Goal: Information Seeking & Learning: Check status

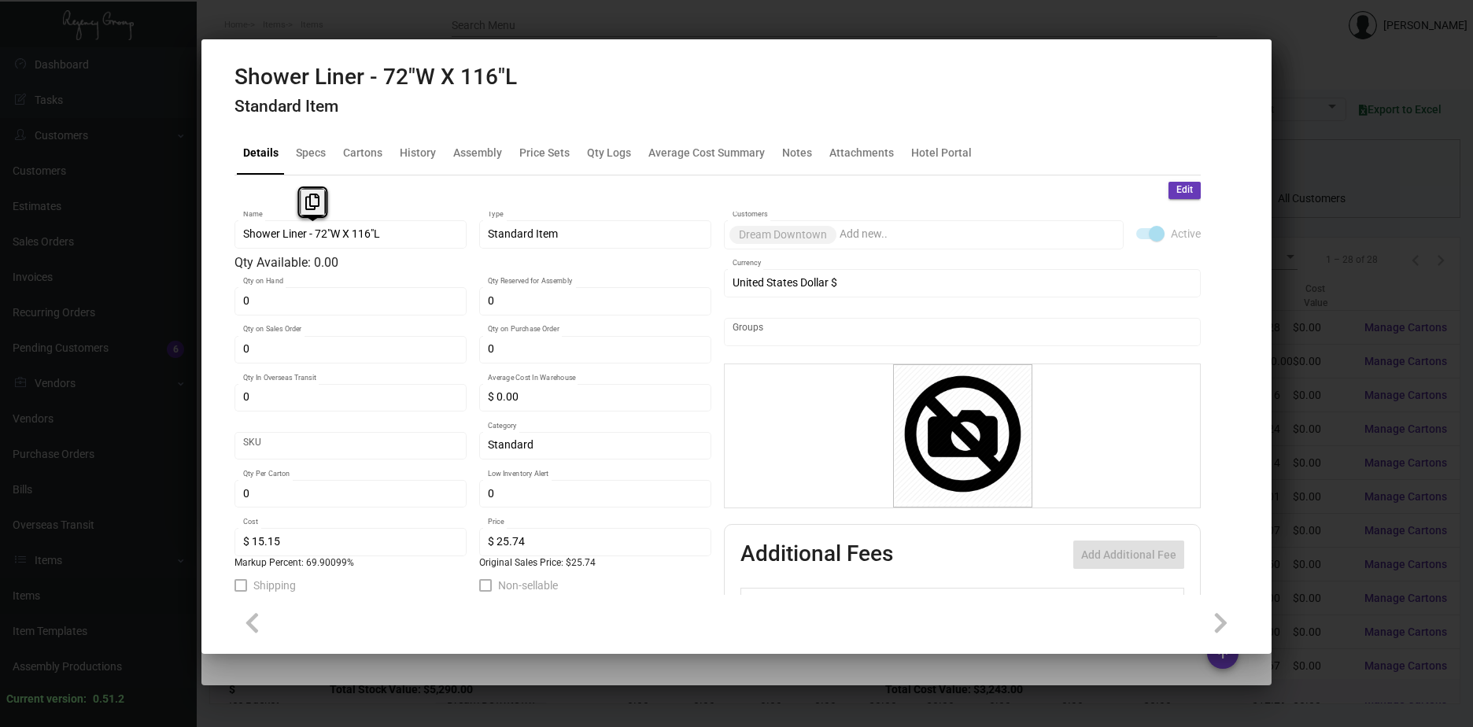
scroll to position [708, 0]
click at [1377, 391] on div at bounding box center [736, 363] width 1473 height 727
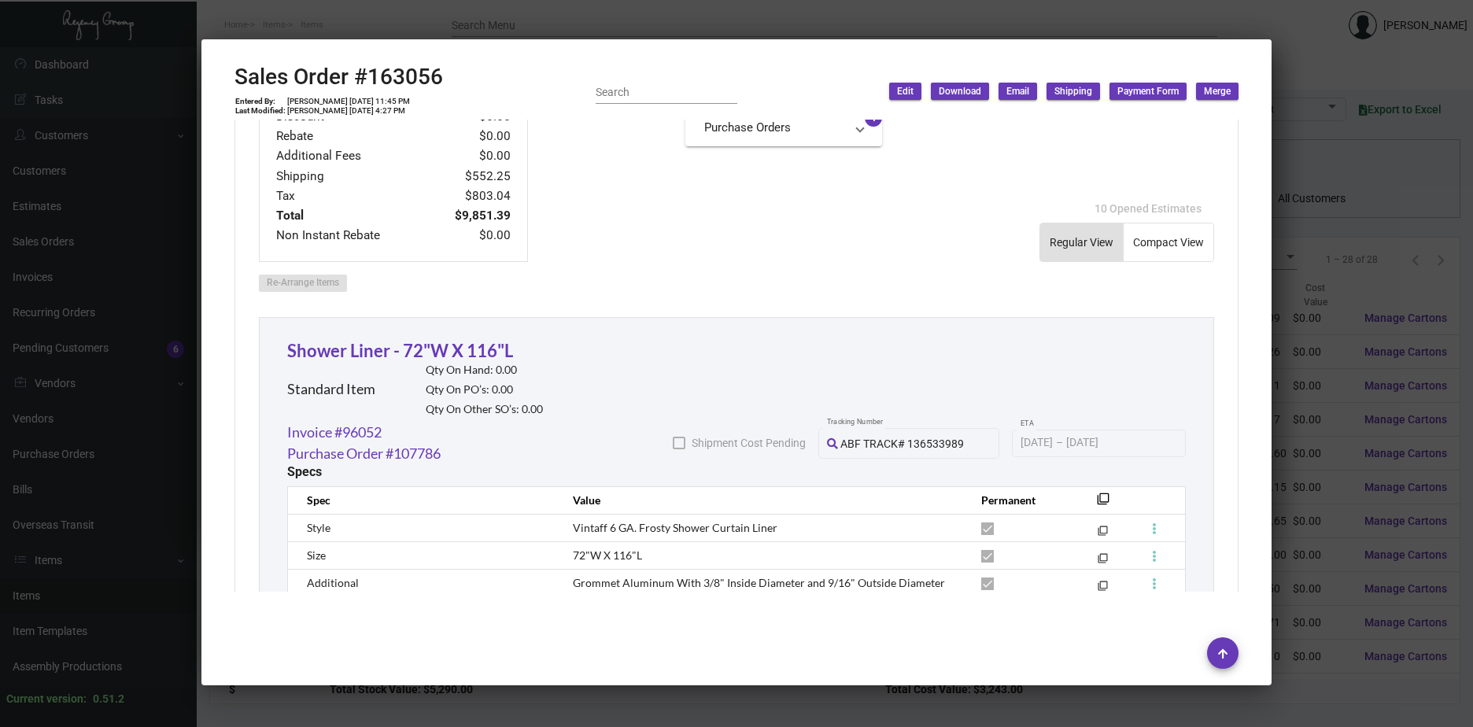
click at [1377, 392] on div at bounding box center [736, 363] width 1473 height 727
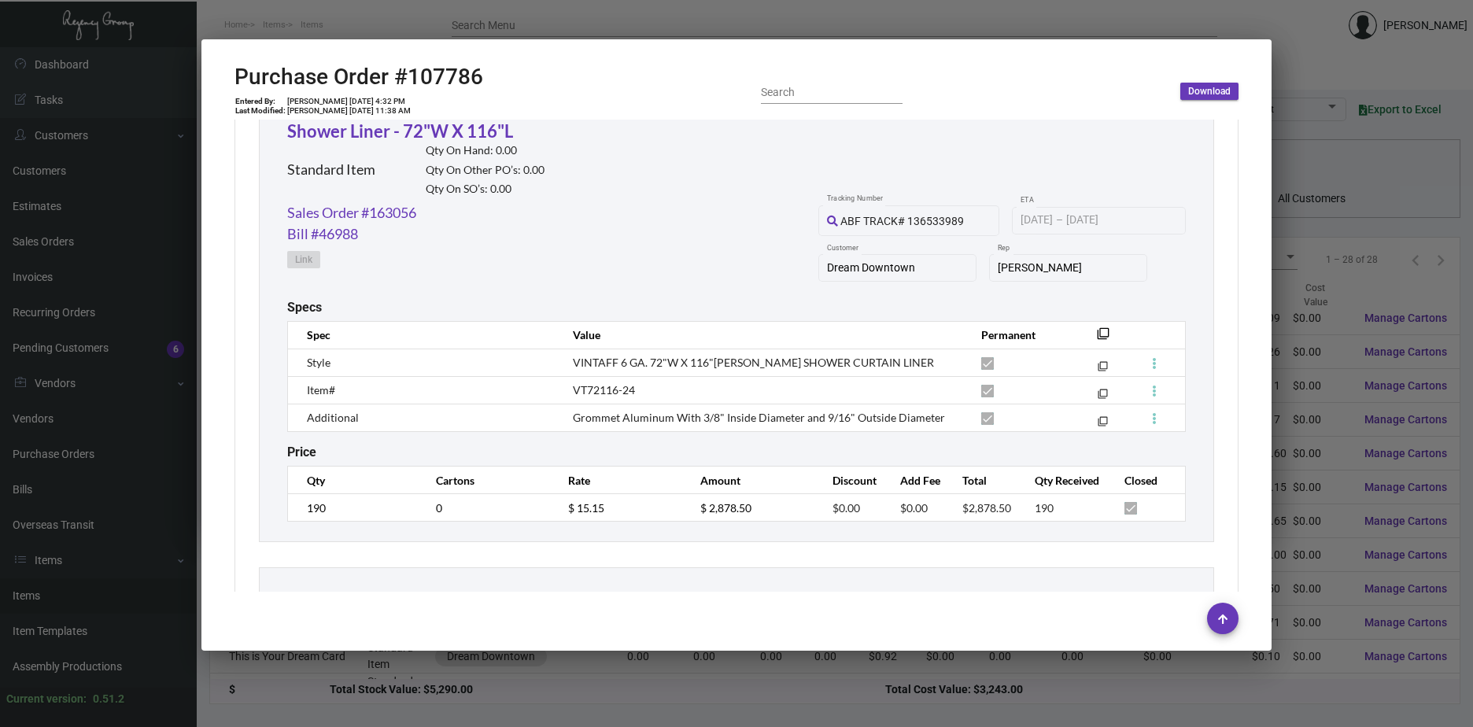
click at [1378, 392] on div at bounding box center [736, 363] width 1473 height 727
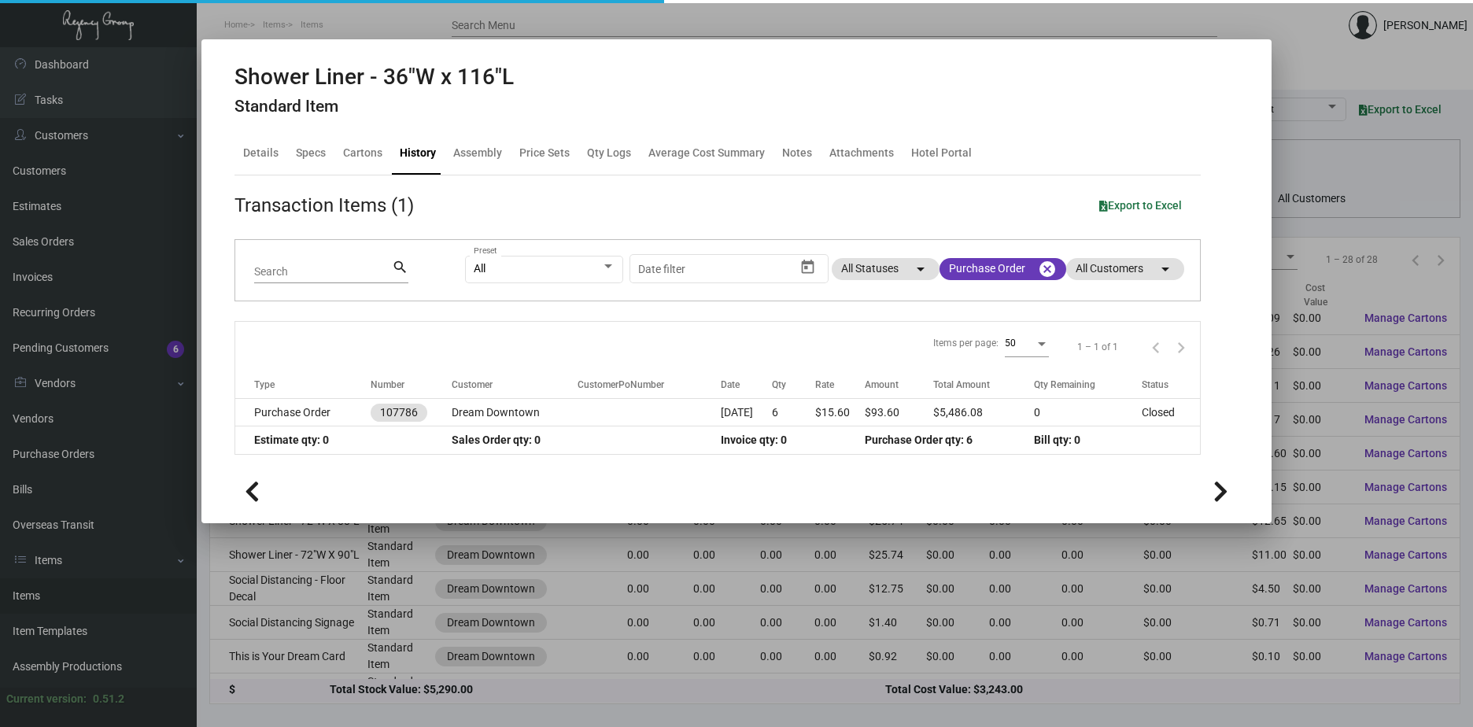
click at [1380, 392] on div at bounding box center [736, 363] width 1473 height 727
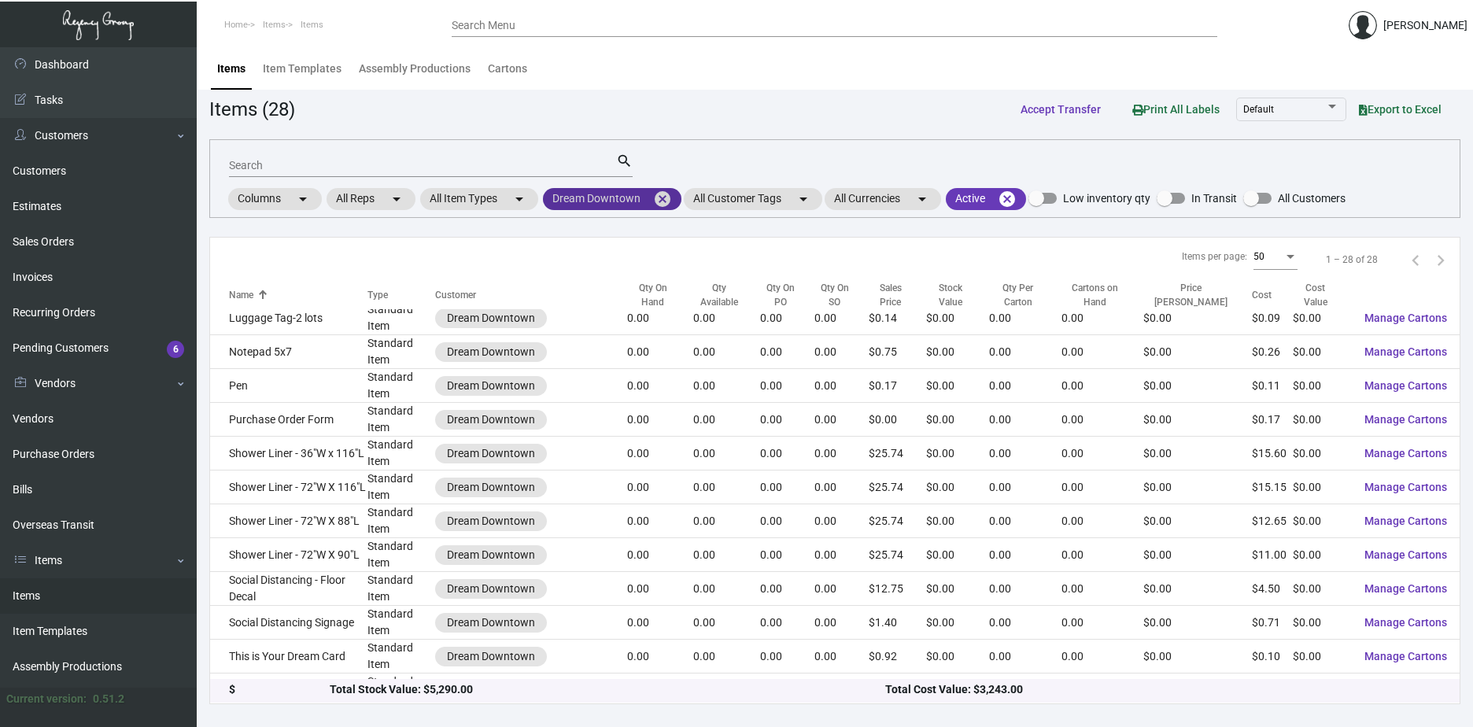
click at [653, 201] on mat-chip "Dream Downtown cancel" at bounding box center [612, 199] width 139 height 22
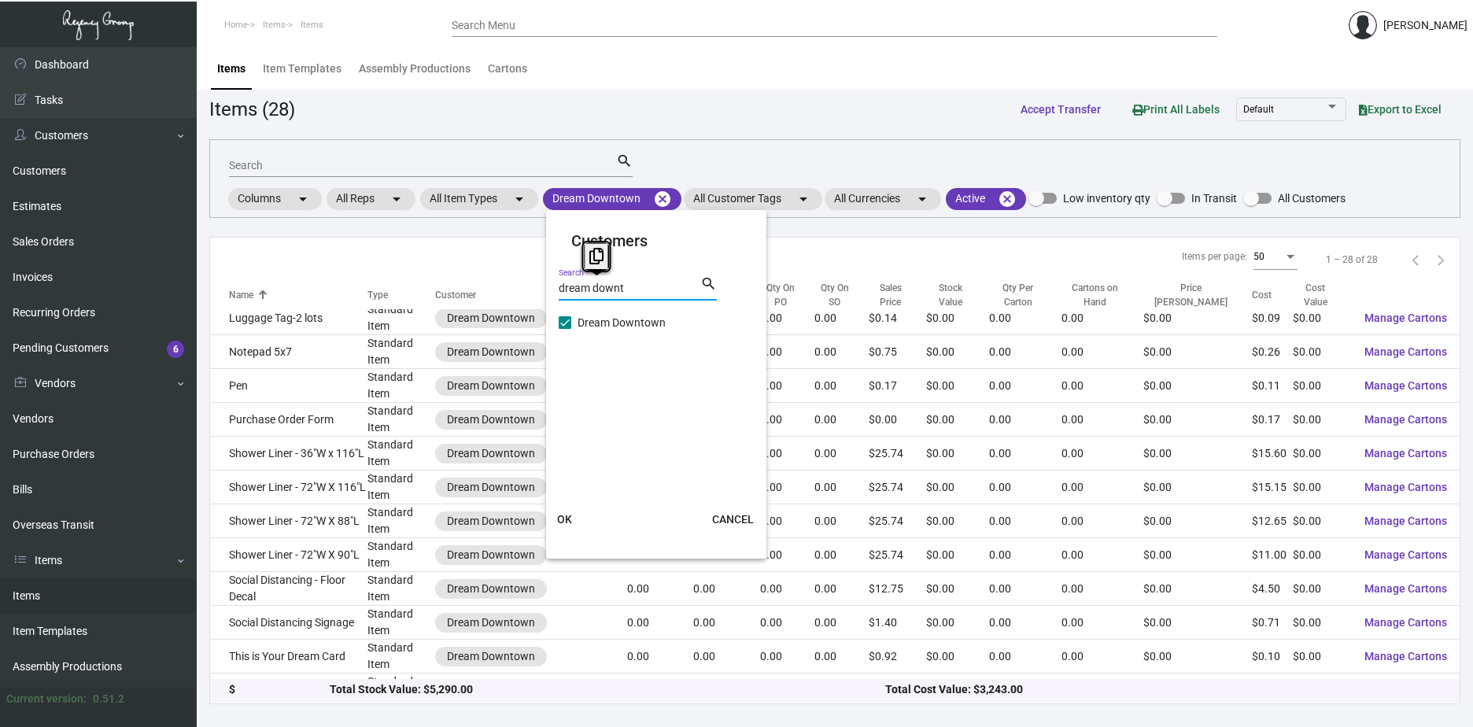
drag, startPoint x: 659, startPoint y: 285, endPoint x: 506, endPoint y: 282, distance: 152.7
click at [506, 282] on div "Customers dream downt Search search Dream Downtown OK CANCEL" at bounding box center [736, 363] width 1473 height 727
type input "plaza"
checkbox input "false"
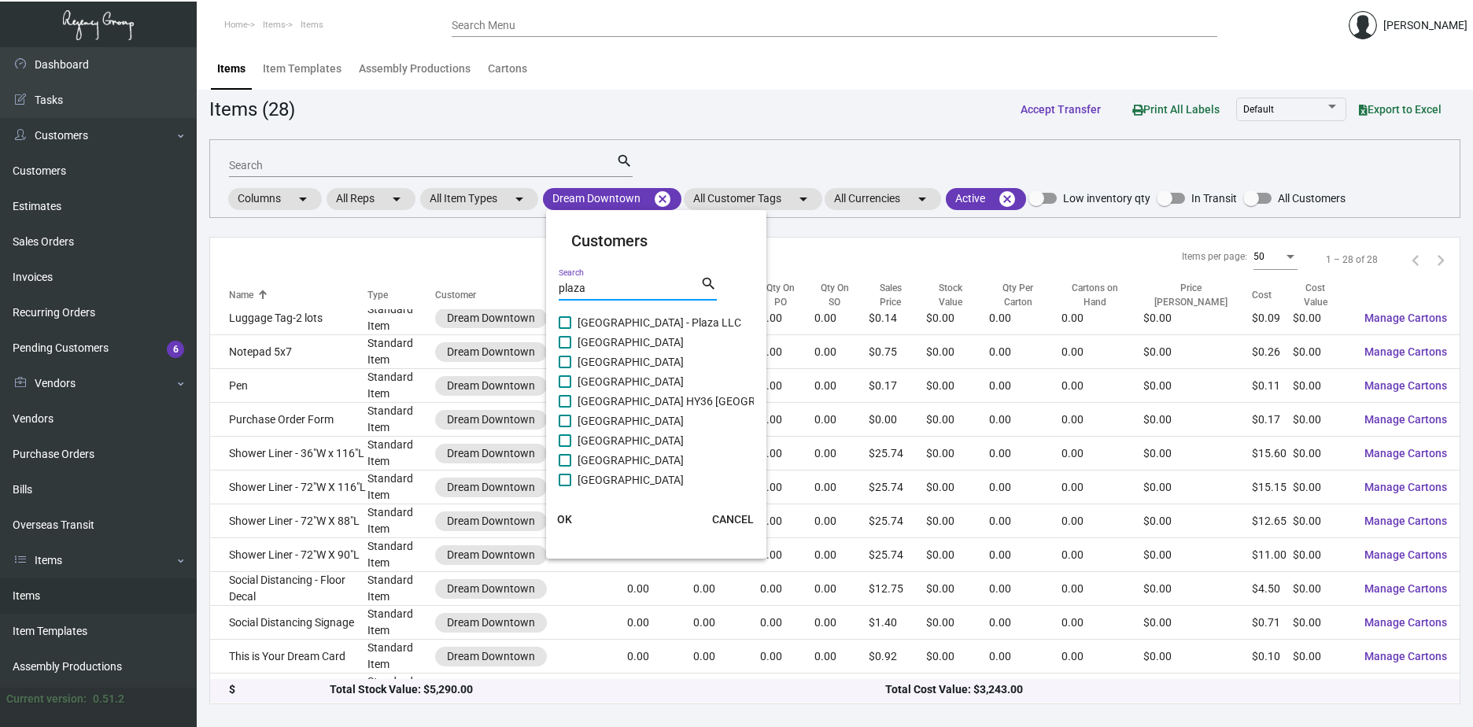
type input "plaza"
click at [567, 482] on span at bounding box center [565, 480] width 13 height 13
click at [565, 486] on input "[GEOGRAPHIC_DATA]" at bounding box center [564, 486] width 1 height 1
checkbox input "true"
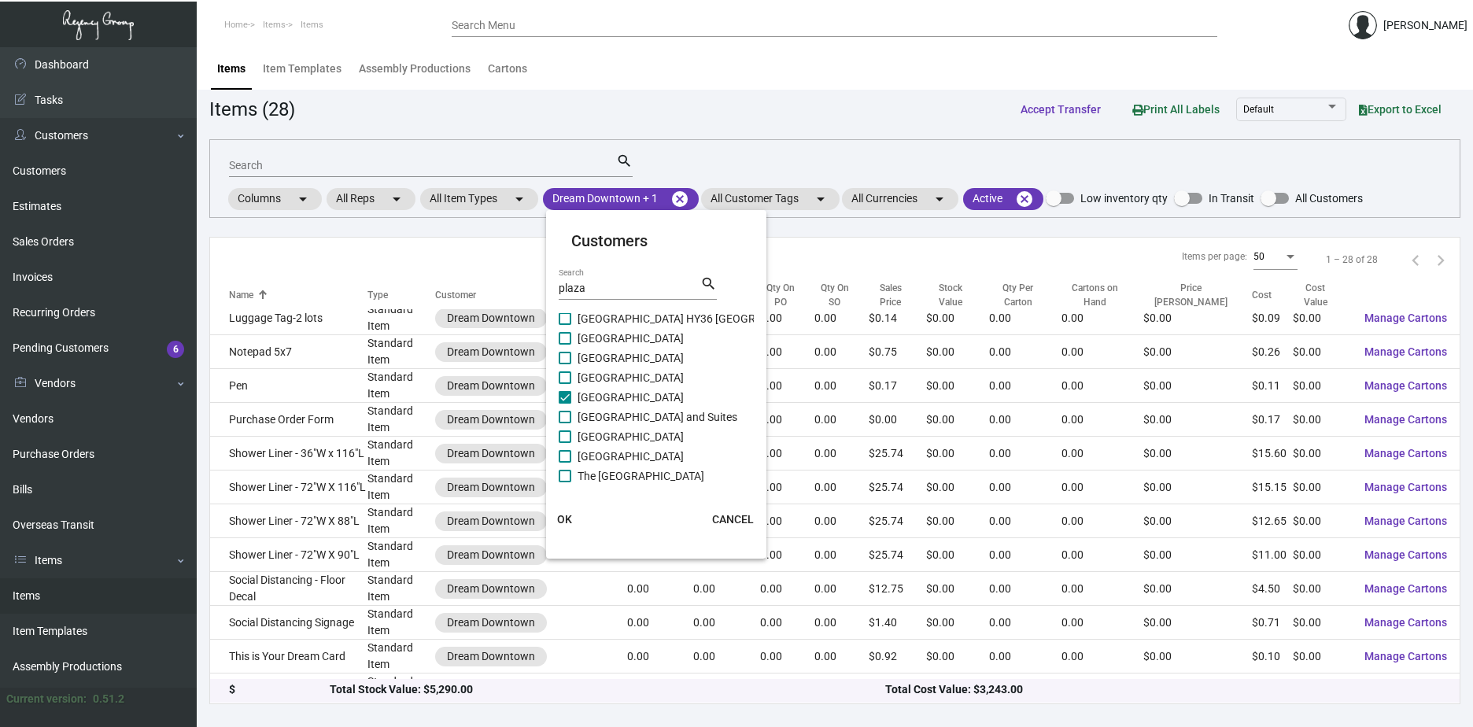
click at [563, 517] on span "OK" at bounding box center [564, 519] width 15 height 13
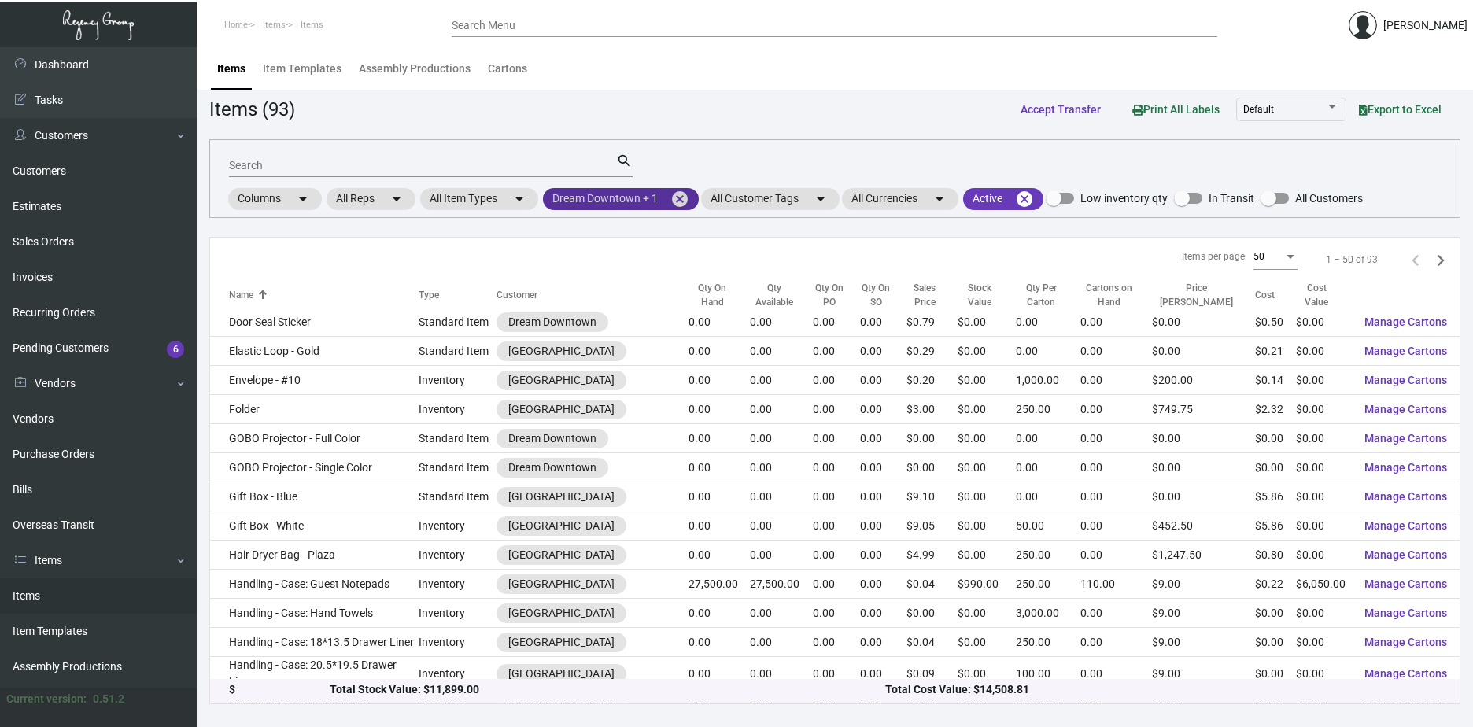
click at [687, 197] on mat-icon "cancel" at bounding box center [679, 199] width 19 height 19
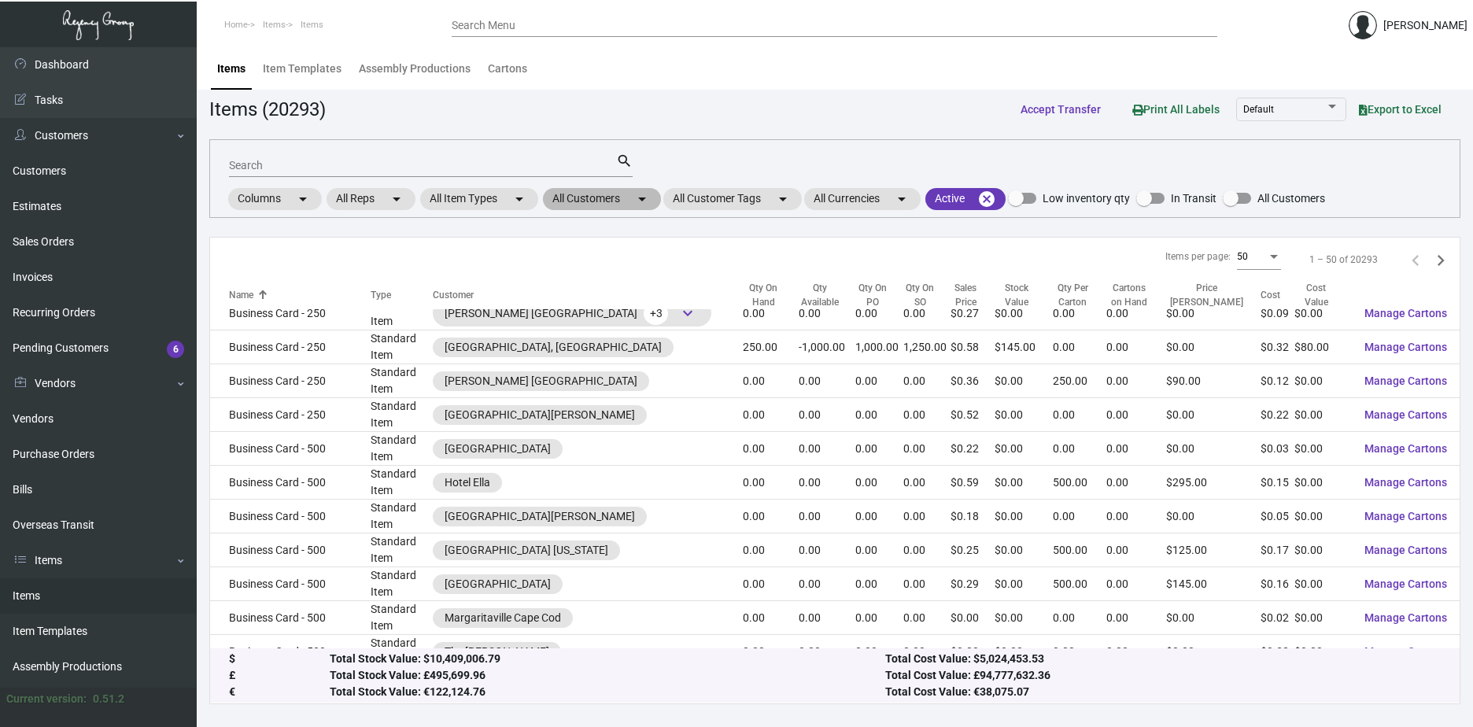
click at [652, 200] on mat-icon "arrow_drop_down" at bounding box center [642, 199] width 19 height 19
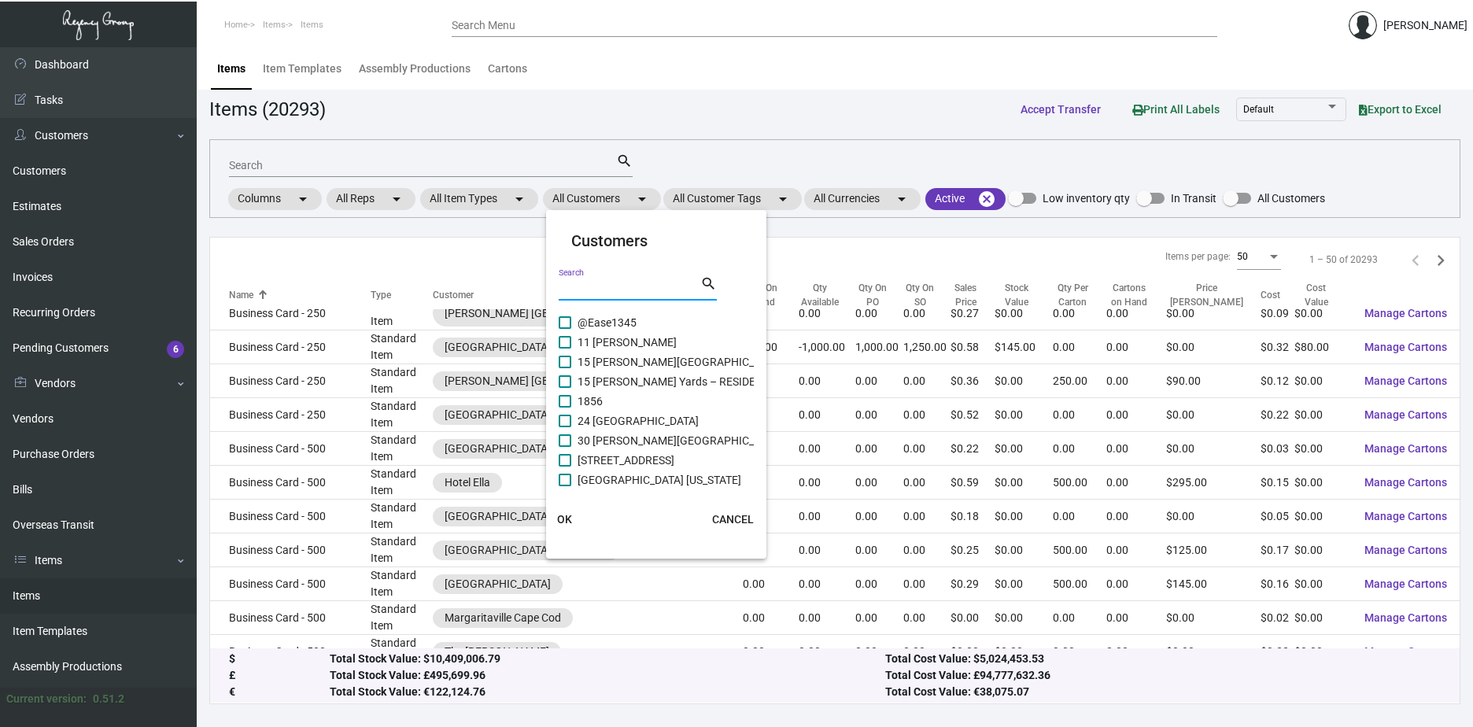
click at [614, 291] on input "Search" at bounding box center [630, 289] width 142 height 13
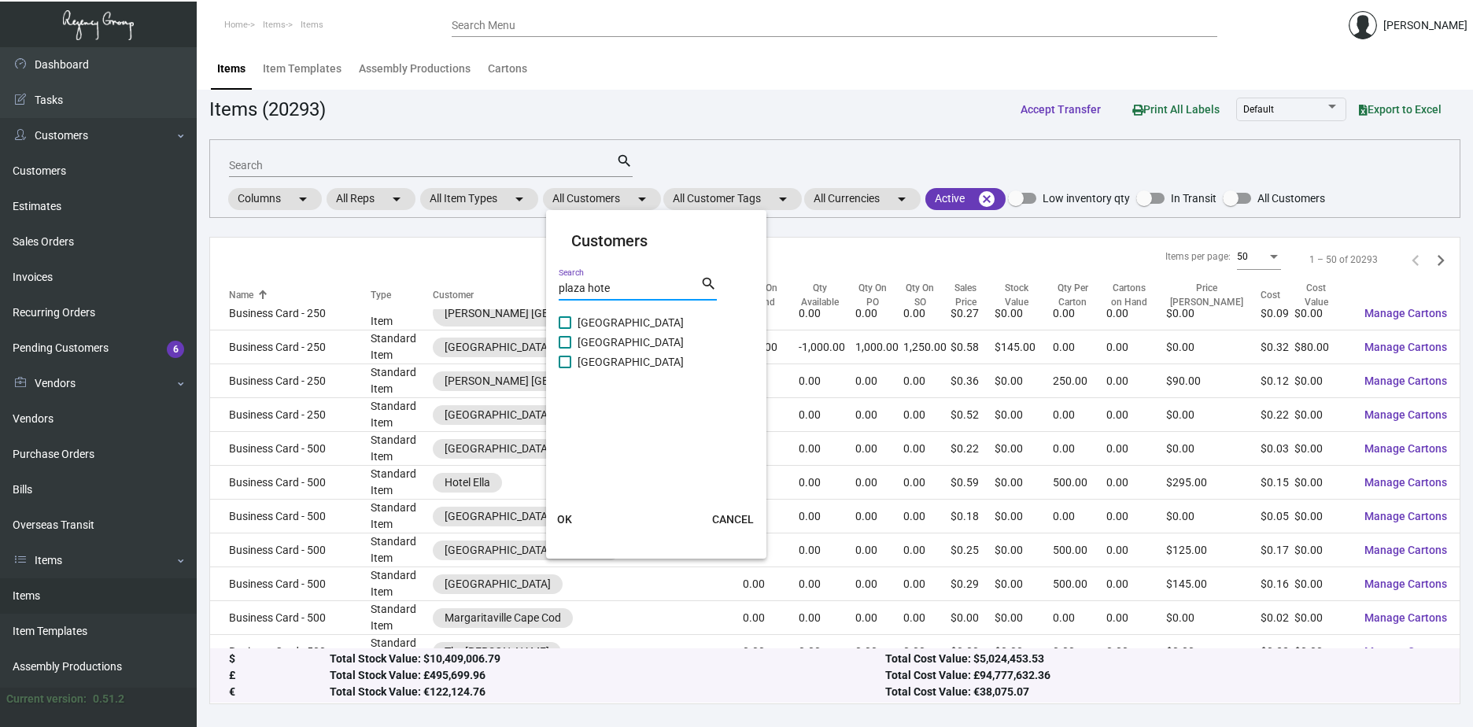
type input "plaza hote"
click at [569, 341] on span at bounding box center [565, 342] width 13 height 13
click at [565, 349] on input "[GEOGRAPHIC_DATA]" at bounding box center [564, 349] width 1 height 1
checkbox input "true"
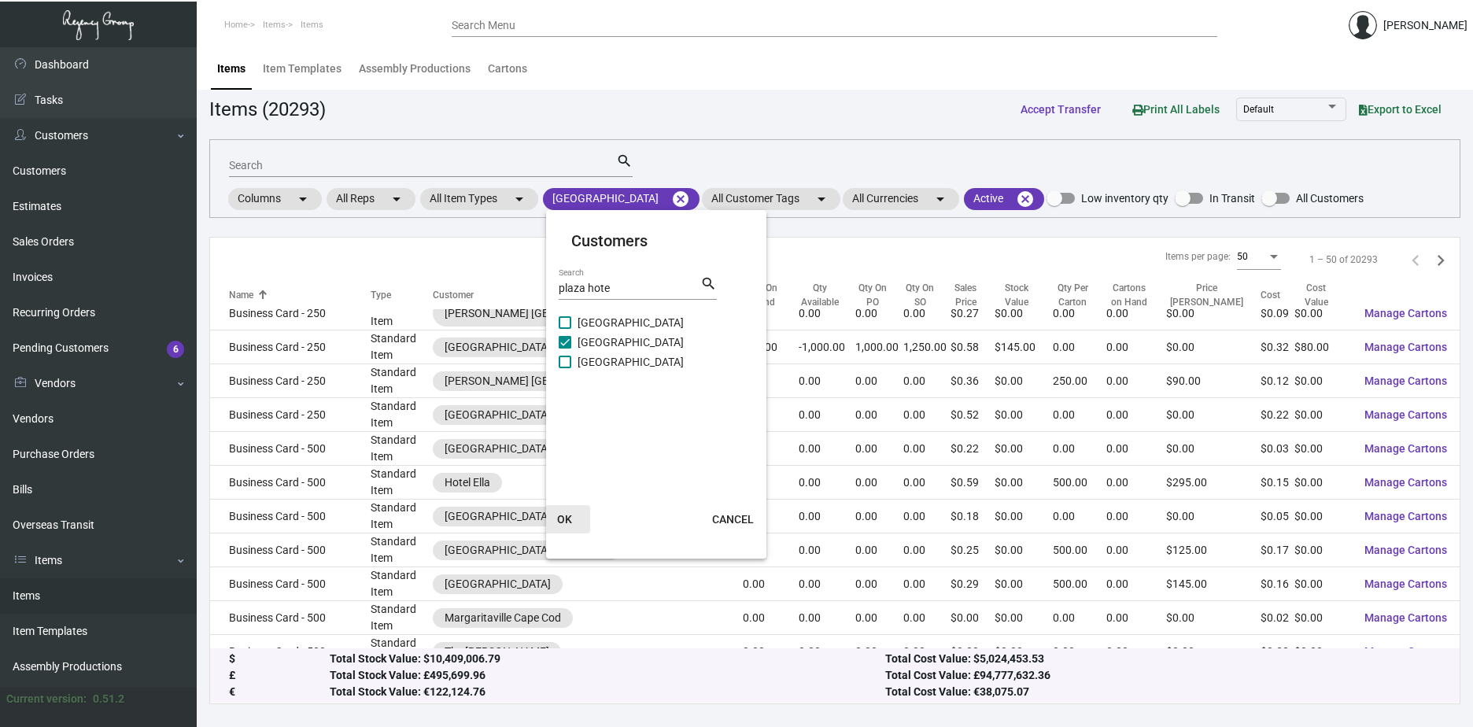
click at [563, 521] on span "OK" at bounding box center [564, 519] width 15 height 13
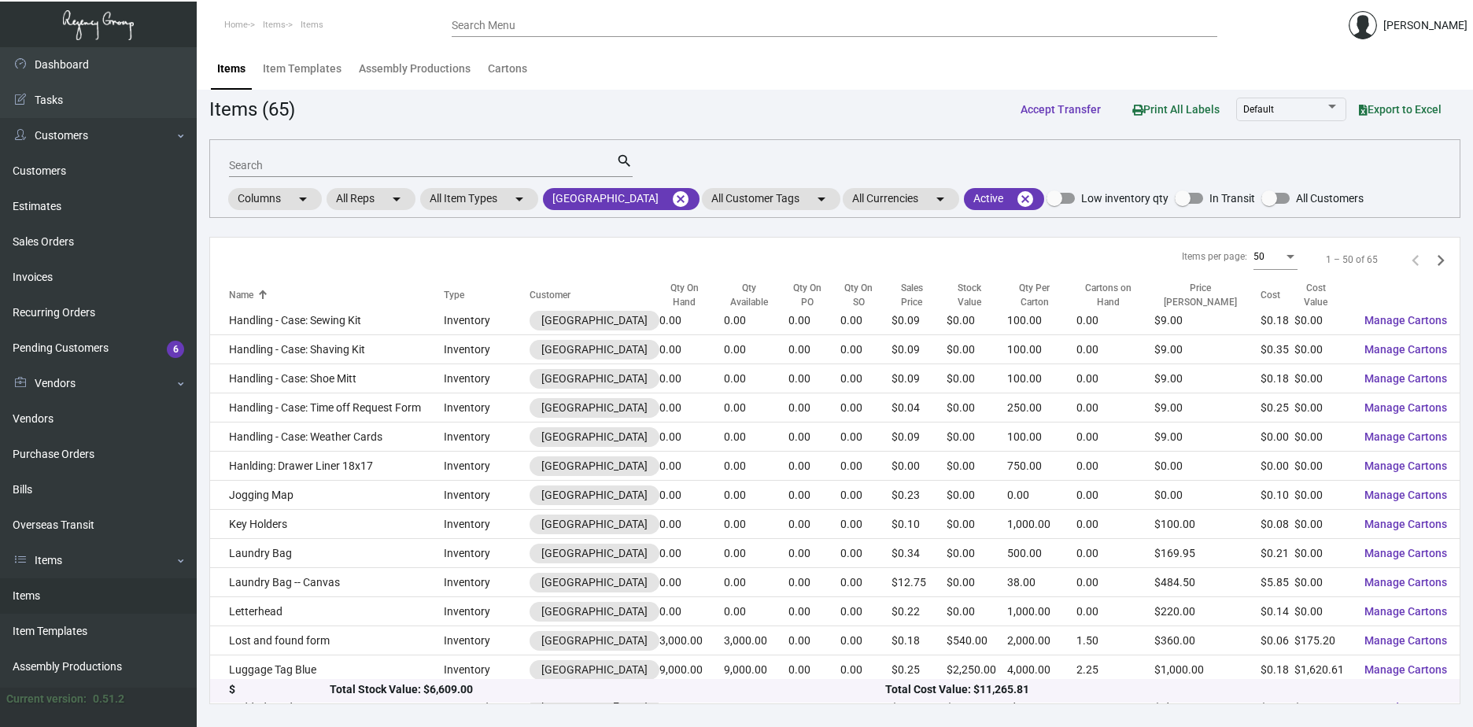
scroll to position [1086, 0]
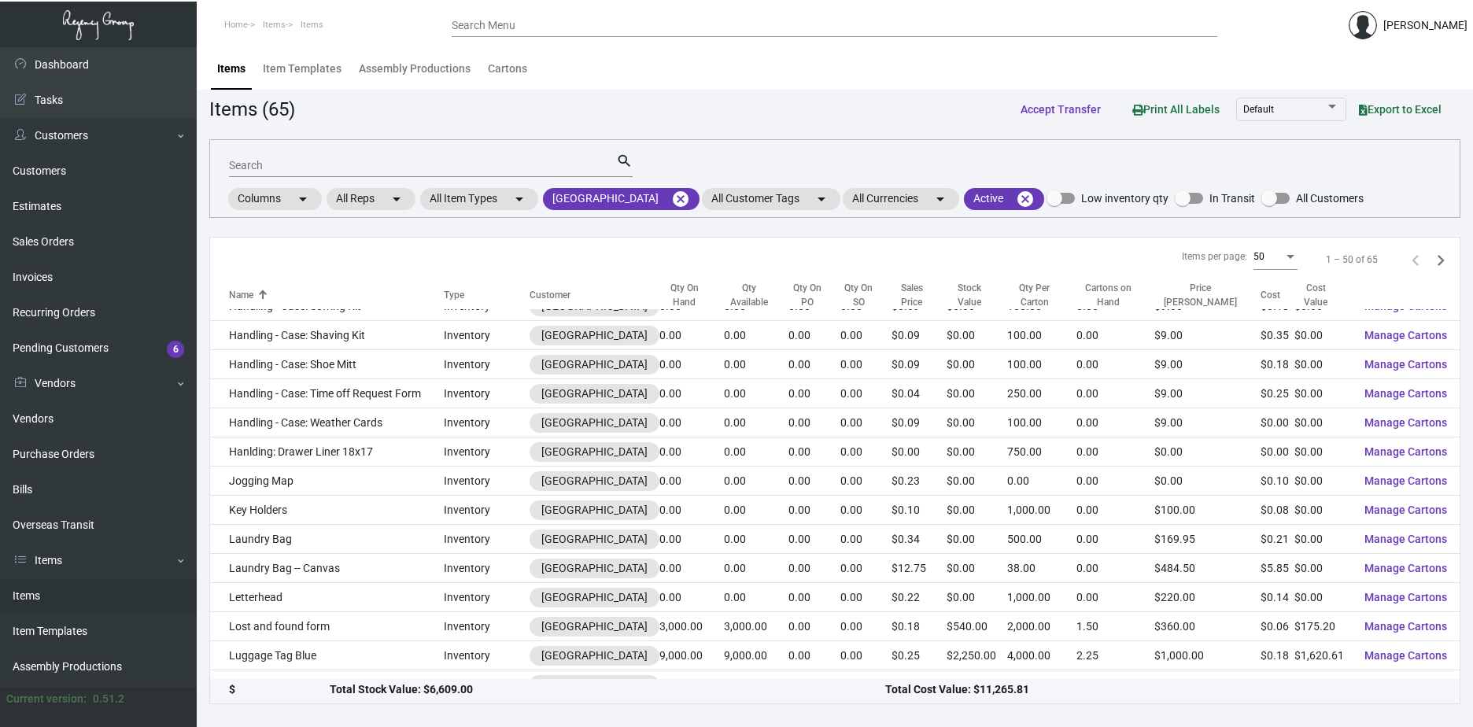
click at [300, 163] on input "Search" at bounding box center [422, 166] width 387 height 13
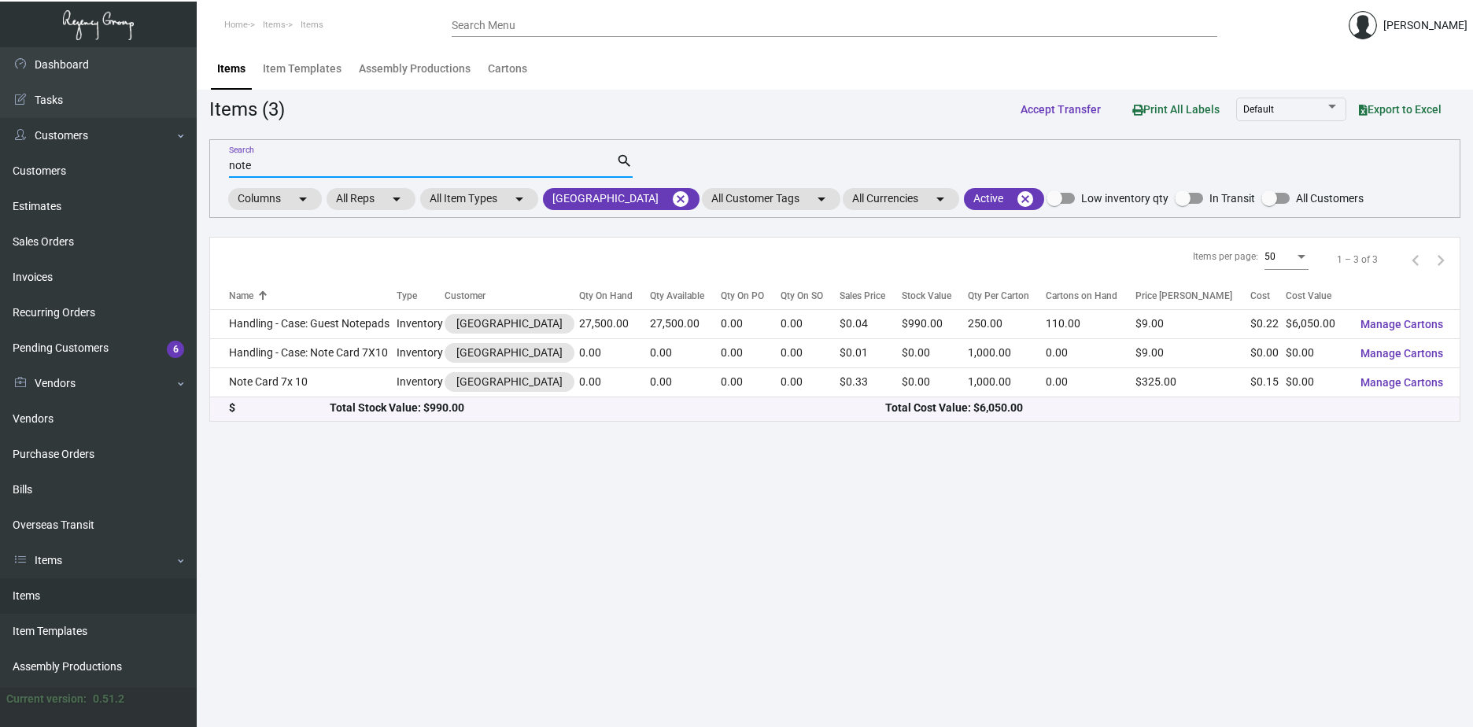
scroll to position [0, 0]
type input "note"
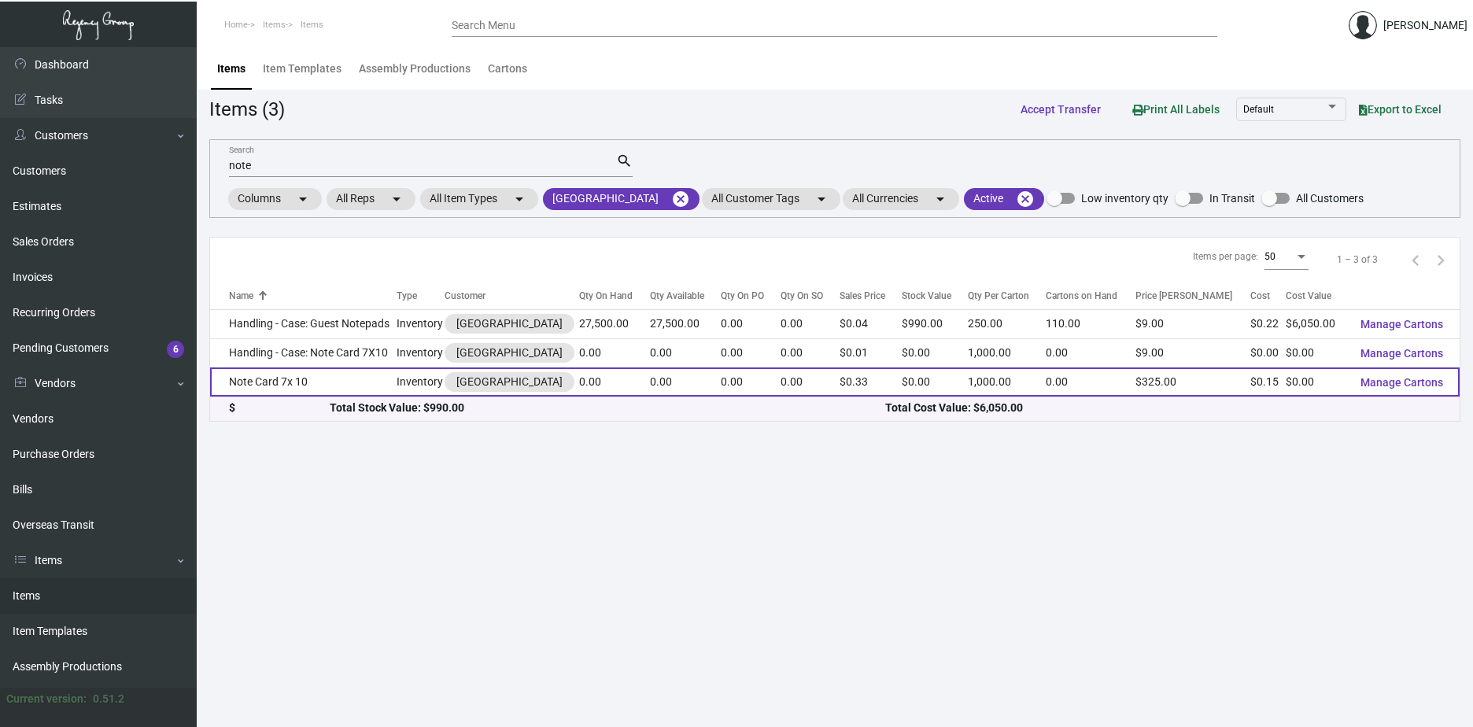
click at [298, 379] on td "Note Card 7x 10" at bounding box center [303, 382] width 187 height 29
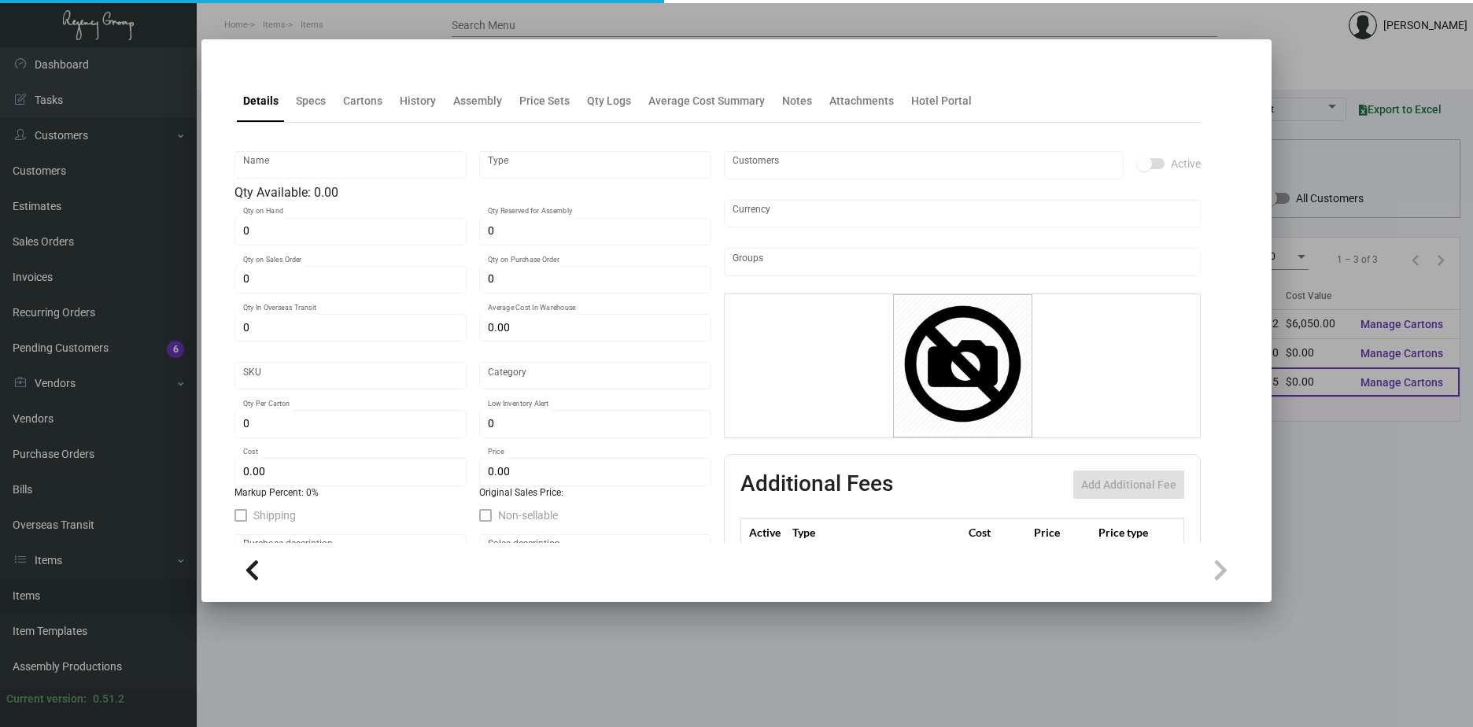
type input "Note Card 7x 10"
type input "Inventory"
type input "$ 0.15144"
type input "3PL005"
type input "Standard"
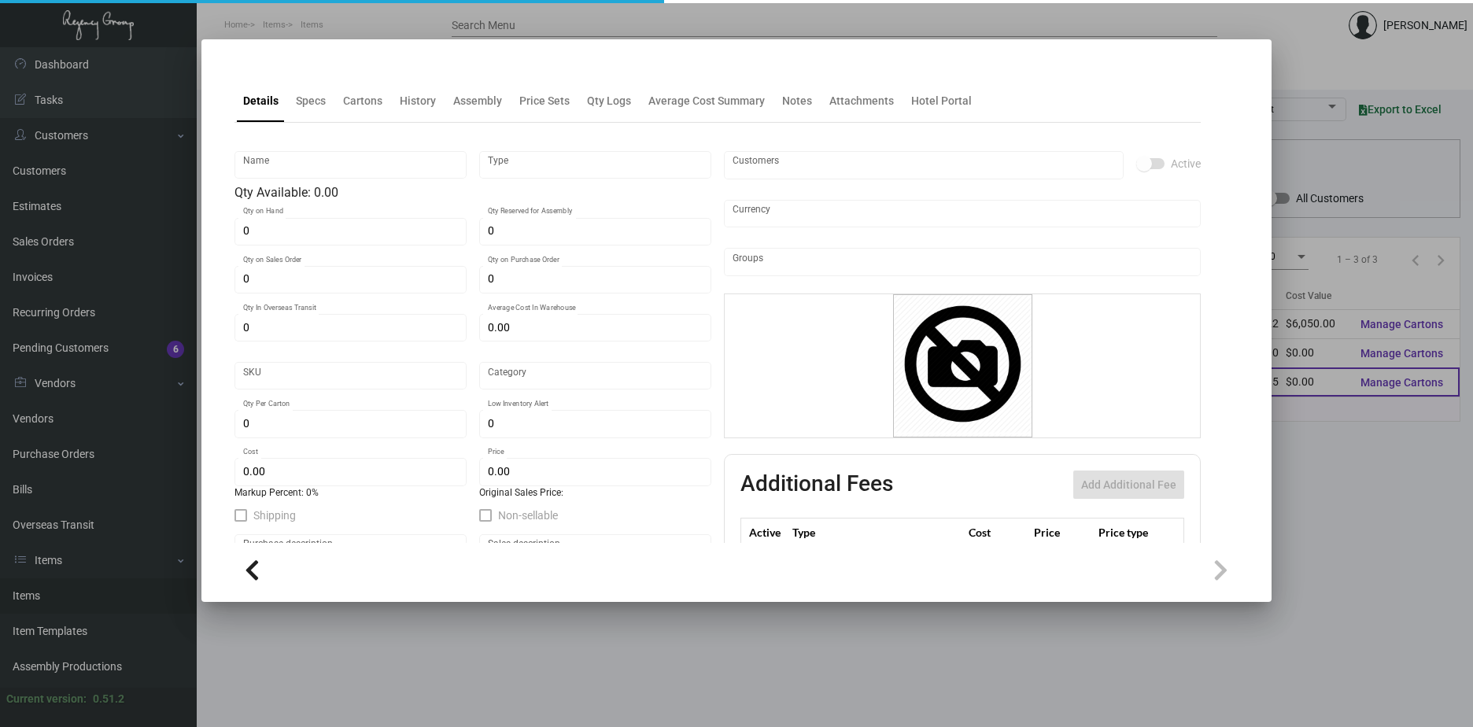
type input "1,000"
type input "500"
type input "$ 0.15144"
type input "$ 0.325"
checkbox input "true"
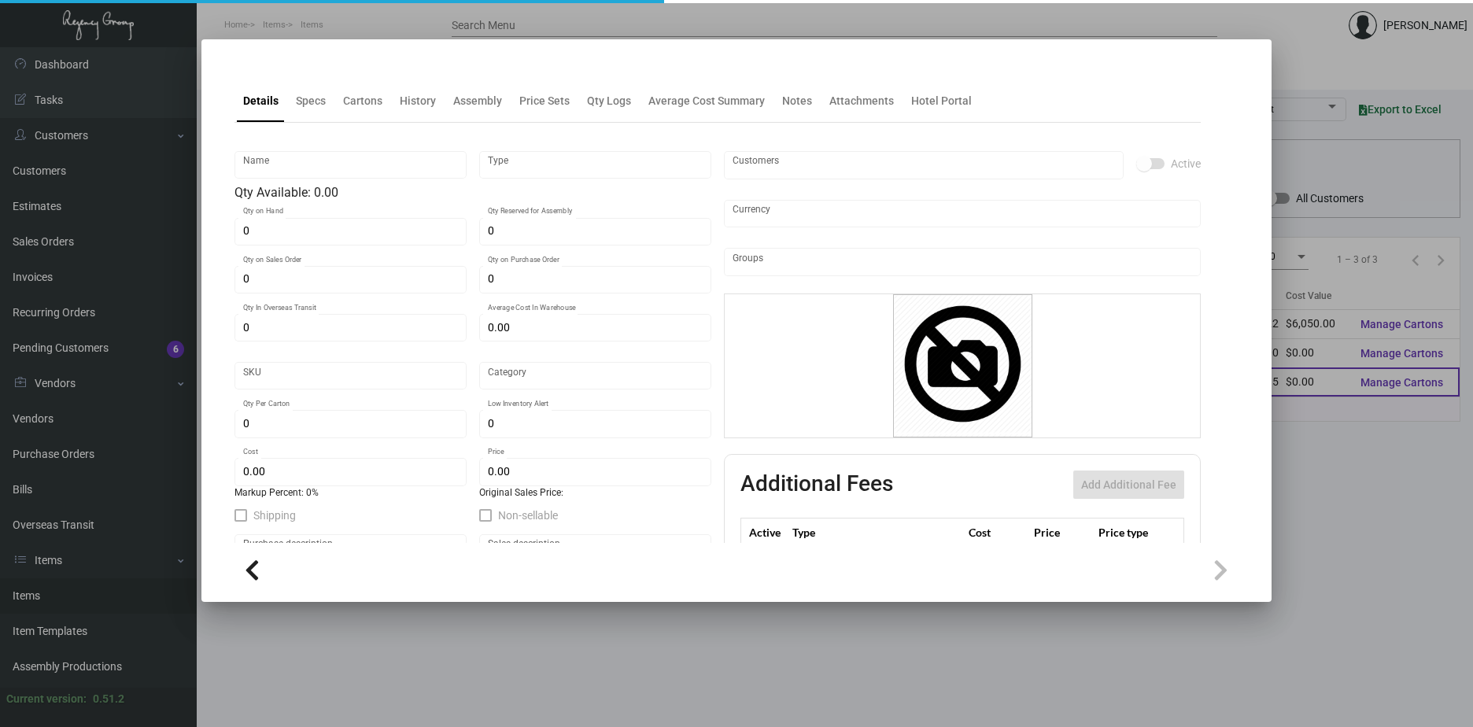
checkbox input "true"
type input "United States Dollar $"
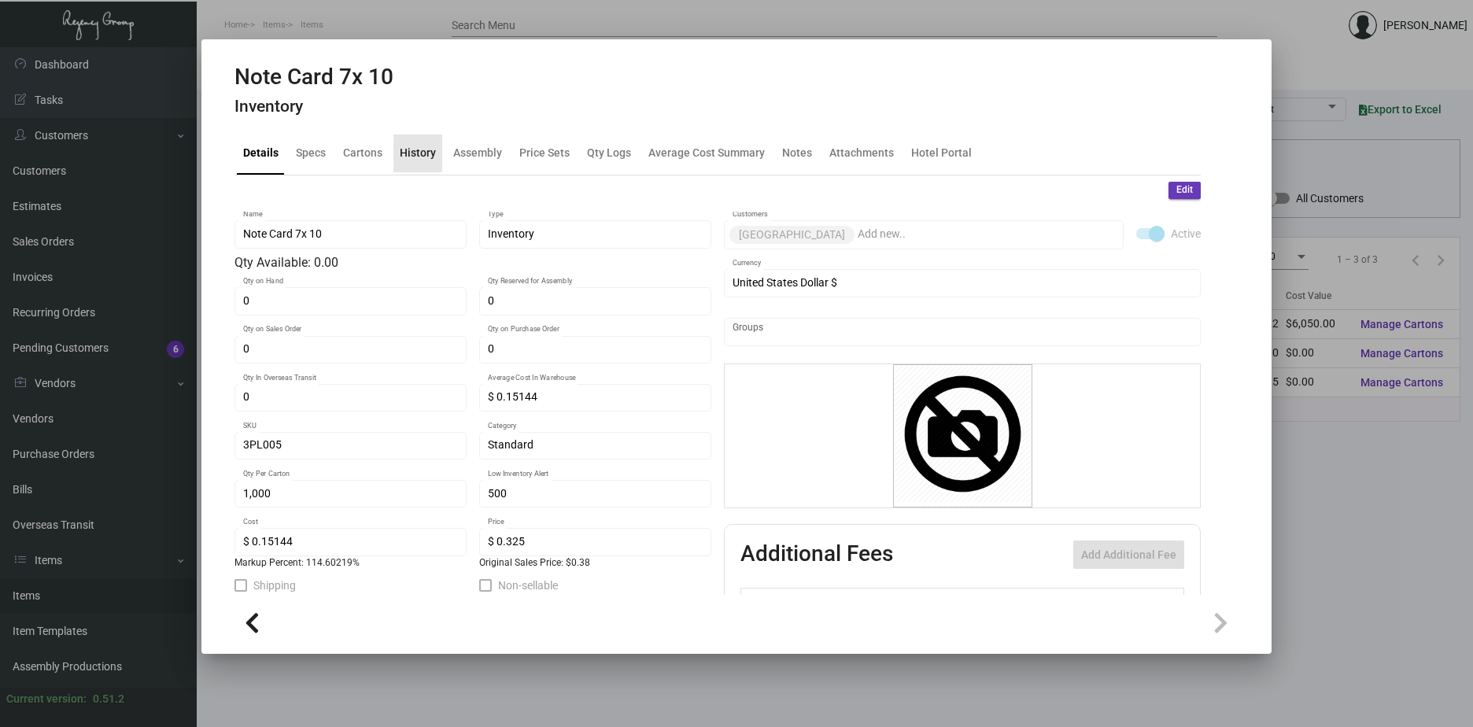
click at [415, 148] on div "History" at bounding box center [418, 153] width 36 height 17
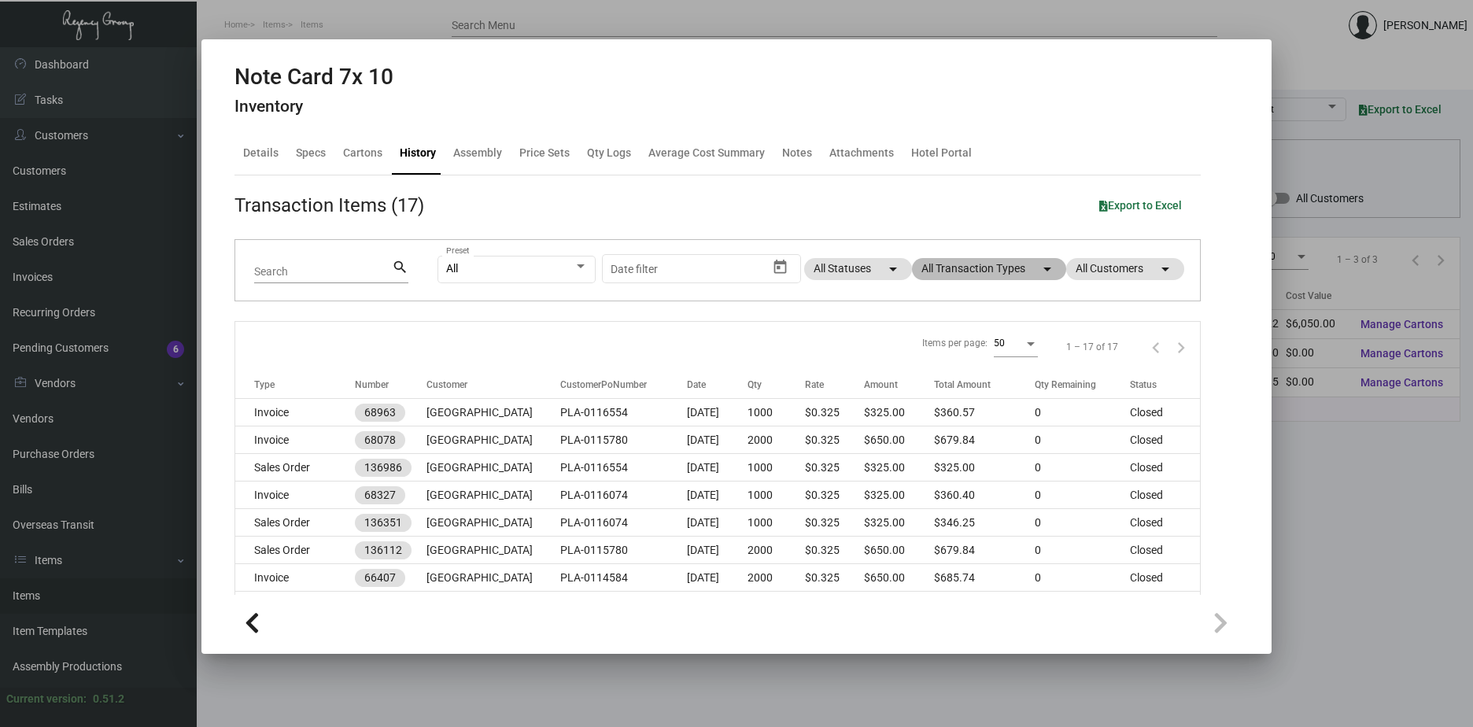
click at [1038, 267] on mat-icon "arrow_drop_down" at bounding box center [1047, 269] width 19 height 19
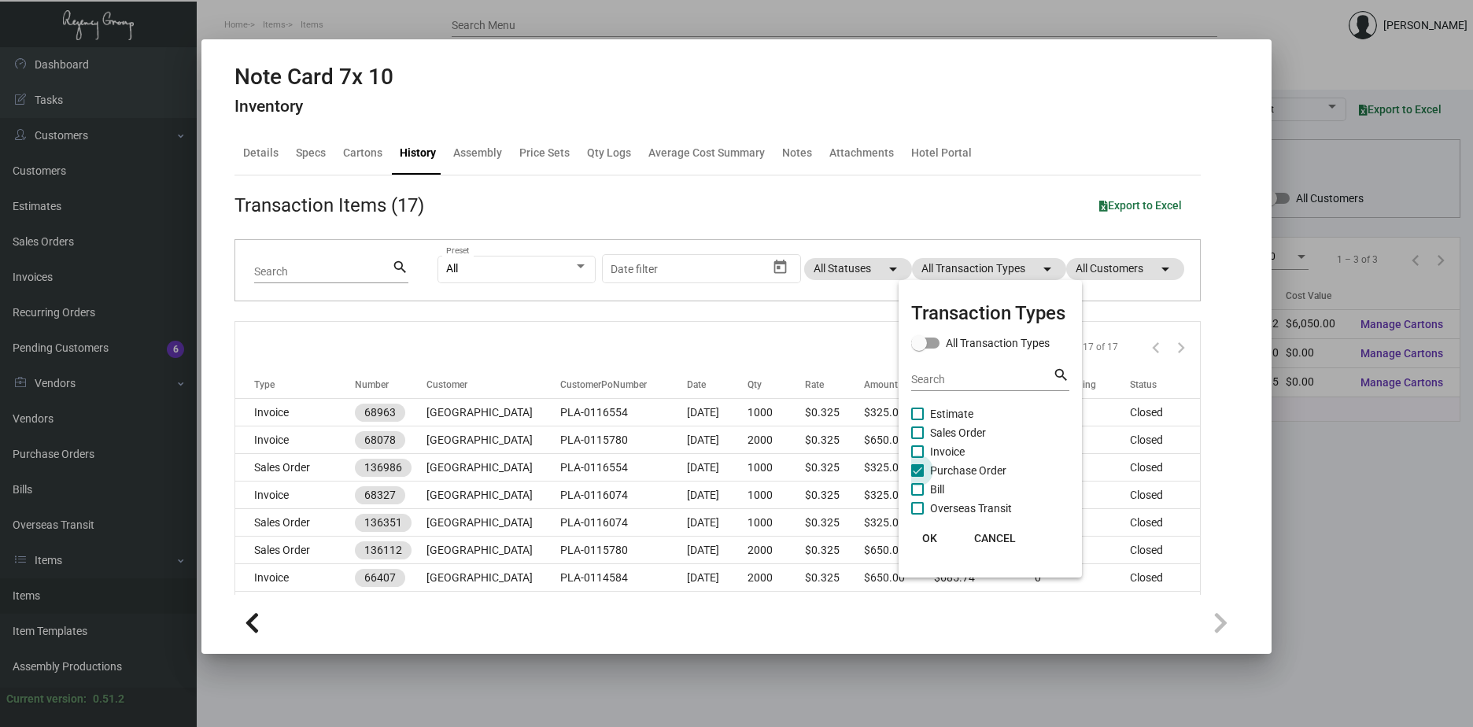
click at [925, 473] on label "Purchase Order" at bounding box center [958, 470] width 95 height 19
click at [918, 477] on input "Purchase Order" at bounding box center [917, 477] width 1 height 1
click at [925, 473] on label "Purchase Order" at bounding box center [958, 470] width 95 height 19
click at [918, 477] on input "Purchase Order" at bounding box center [917, 477] width 1 height 1
checkbox input "true"
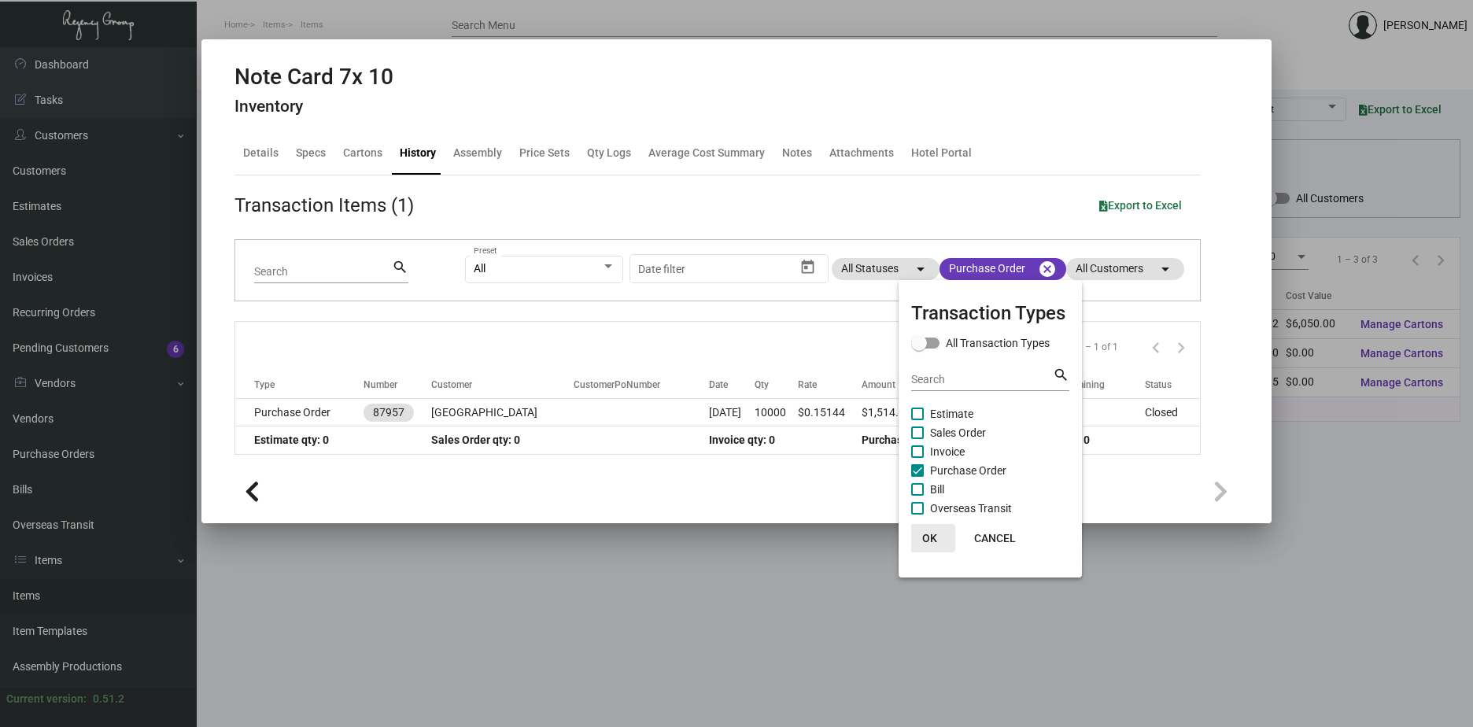
click at [930, 538] on span "OK" at bounding box center [929, 538] width 15 height 13
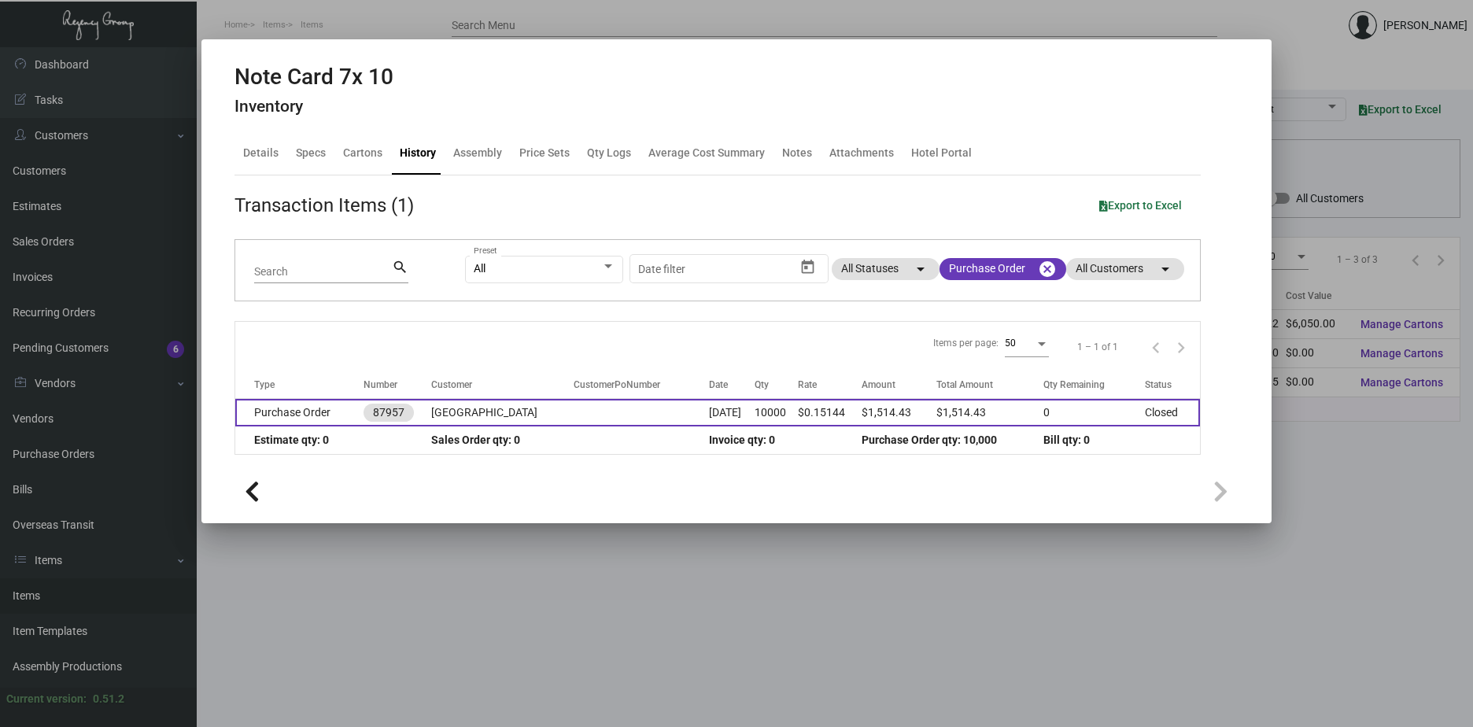
click at [511, 417] on td "[GEOGRAPHIC_DATA]" at bounding box center [502, 413] width 142 height 28
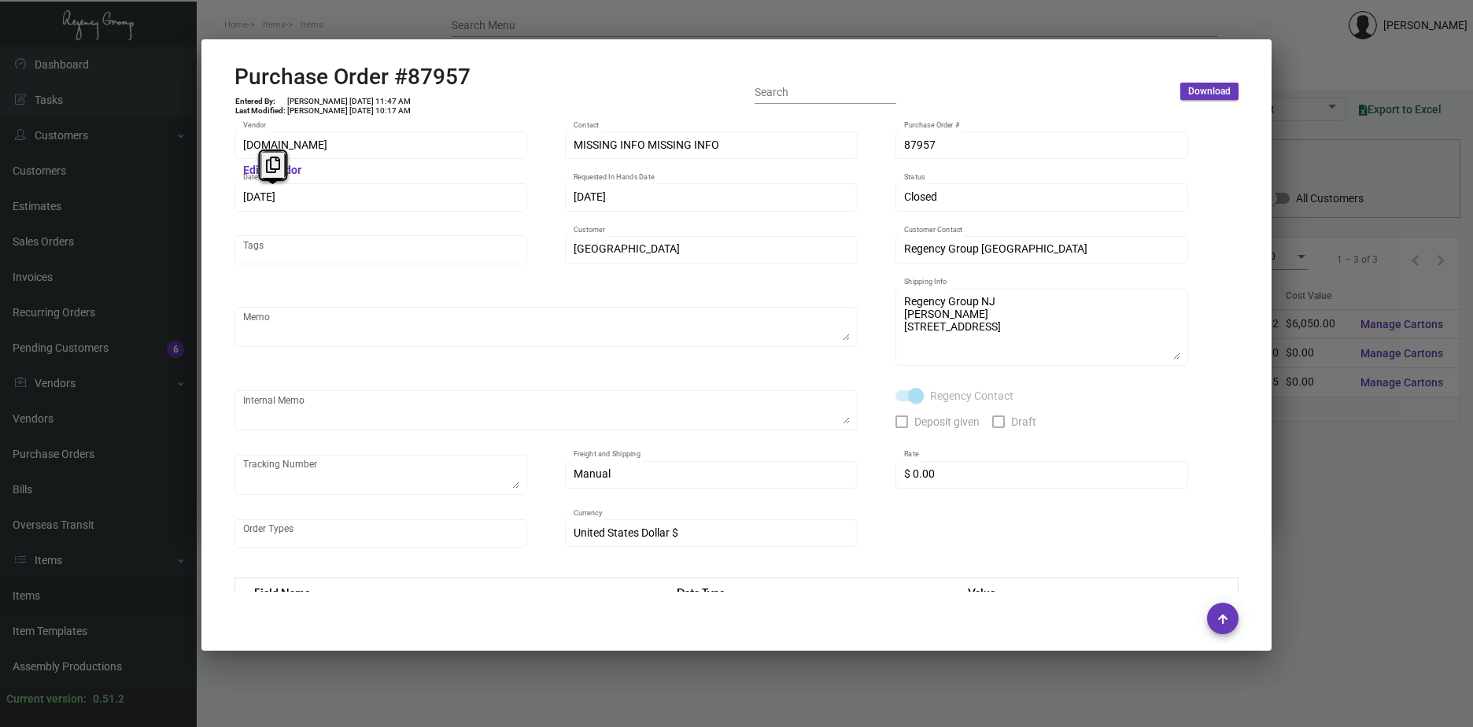
click at [225, 195] on div "[DOMAIN_NAME] Vendor Edit Vendor MISSING INFO MISSING INFO Contact 87957 Purcha…" at bounding box center [737, 356] width 1042 height 473
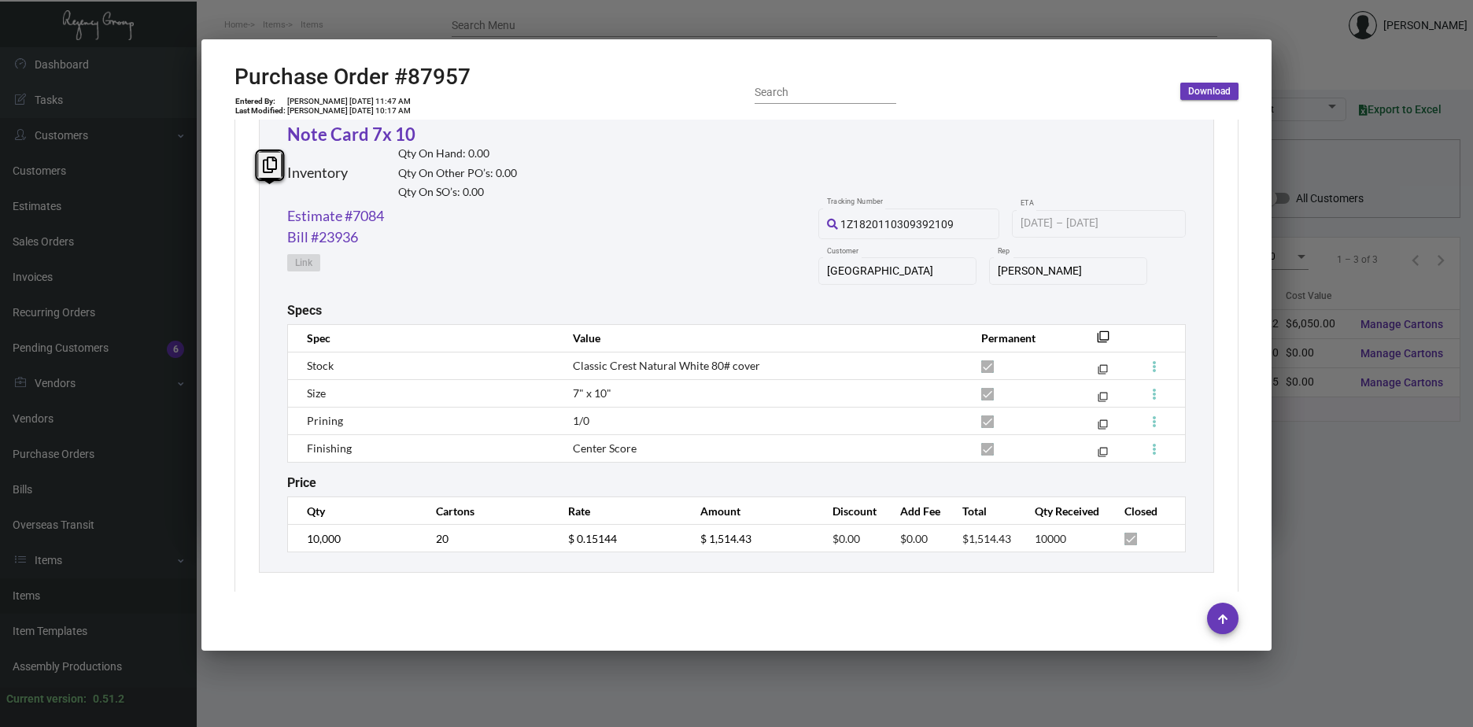
scroll to position [768, 0]
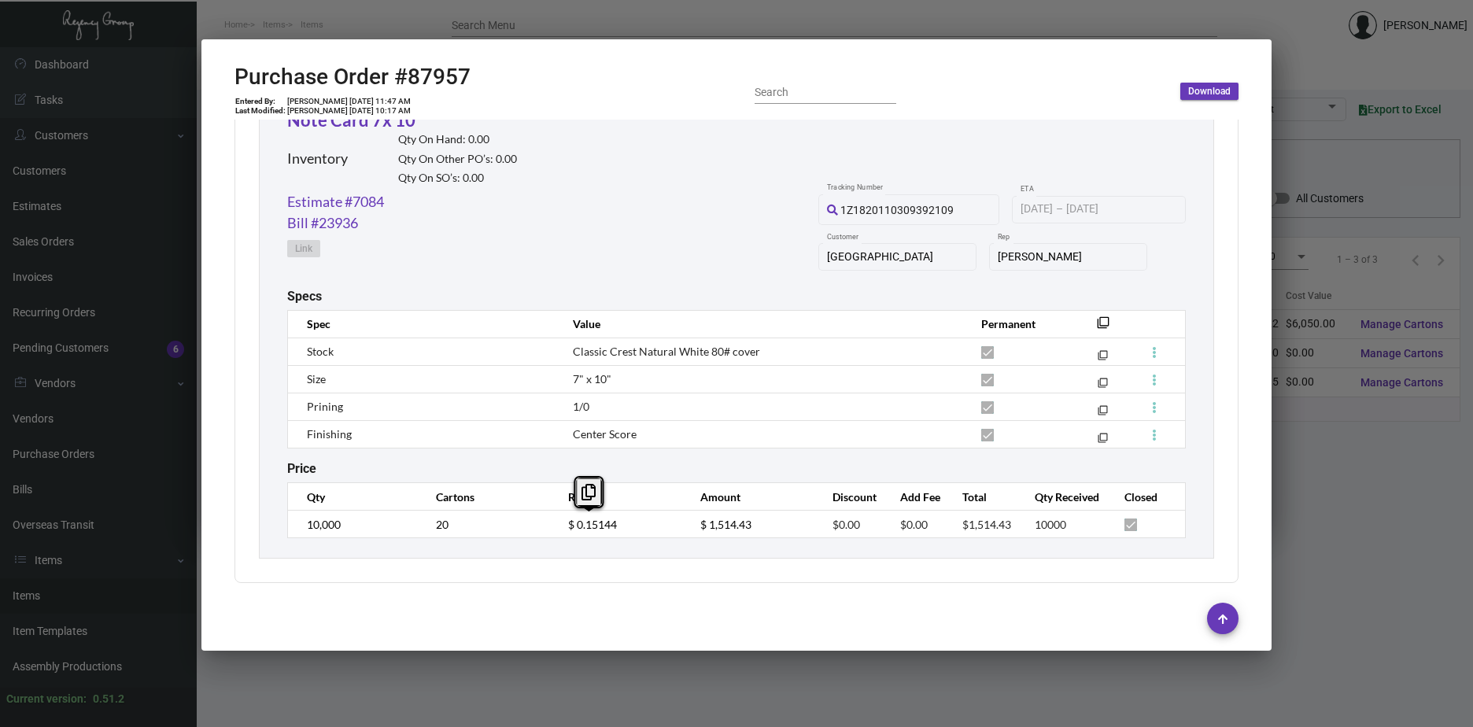
click at [557, 525] on td "$ 0.15144" at bounding box center [618, 525] width 132 height 28
click at [370, 202] on link "Estimate #7084" at bounding box center [335, 201] width 97 height 21
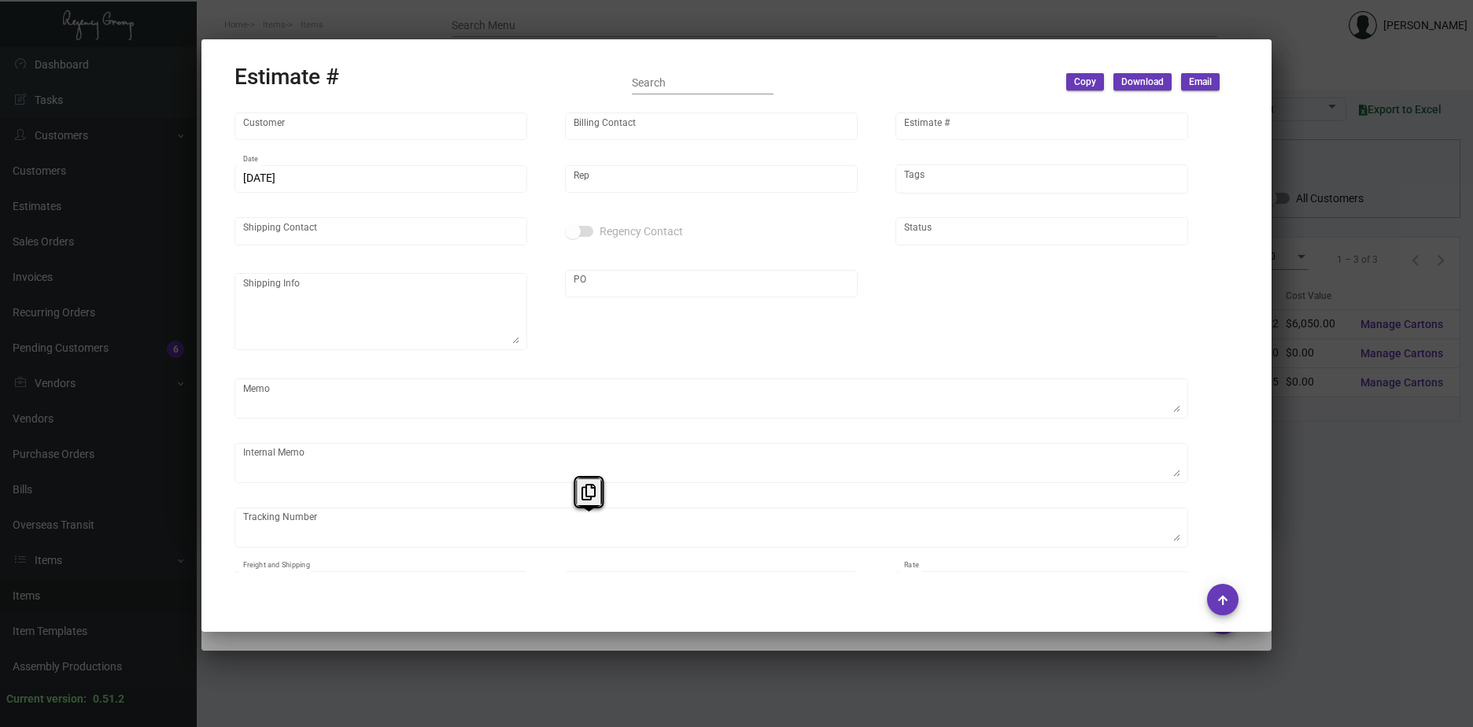
type input "[GEOGRAPHIC_DATA]"
type input "[PERSON_NAME]"
type input "7084"
type input "[DATE]"
type input "[PERSON_NAME]"
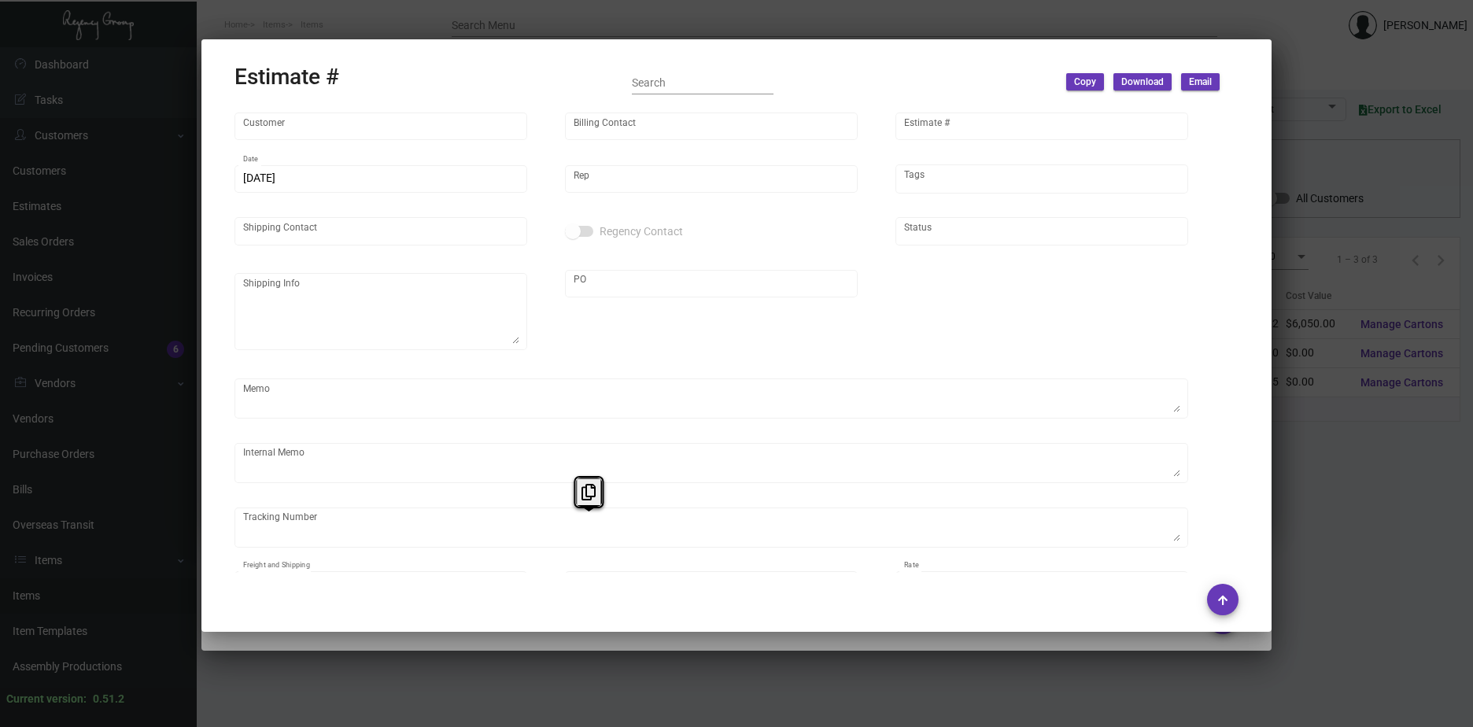
type textarea "** INVENTORY ** [GEOGRAPHIC_DATA] WAREHOUSE"
type input "United States Dollar $"
type input "$ 0.00"
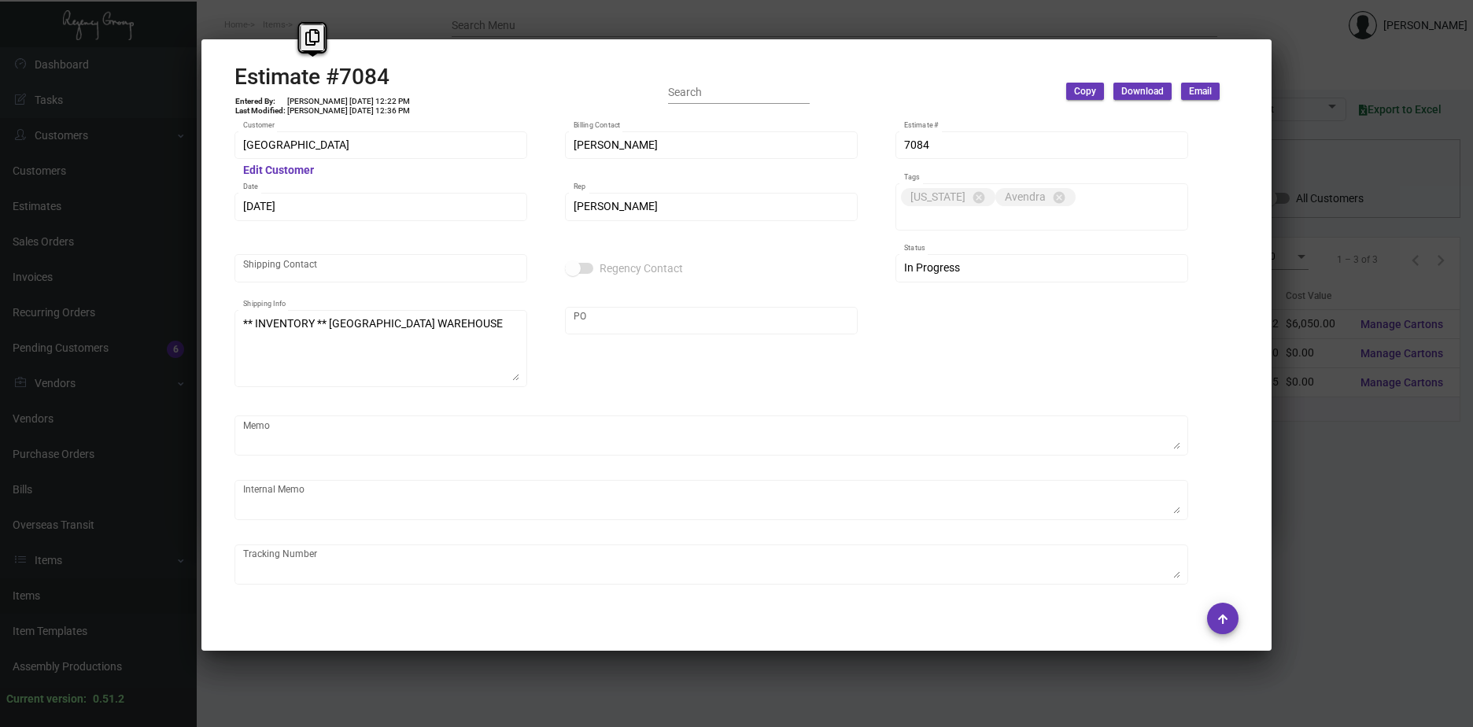
drag, startPoint x: 398, startPoint y: 83, endPoint x: 227, endPoint y: 81, distance: 171.6
click at [227, 81] on mat-dialog-container "Estimate #7084 Entered By: [PERSON_NAME] [DATE] 12:22 PM Last Modified: [PERSON…" at bounding box center [736, 344] width 1070 height 611
copy h2 "Estimate #7084"
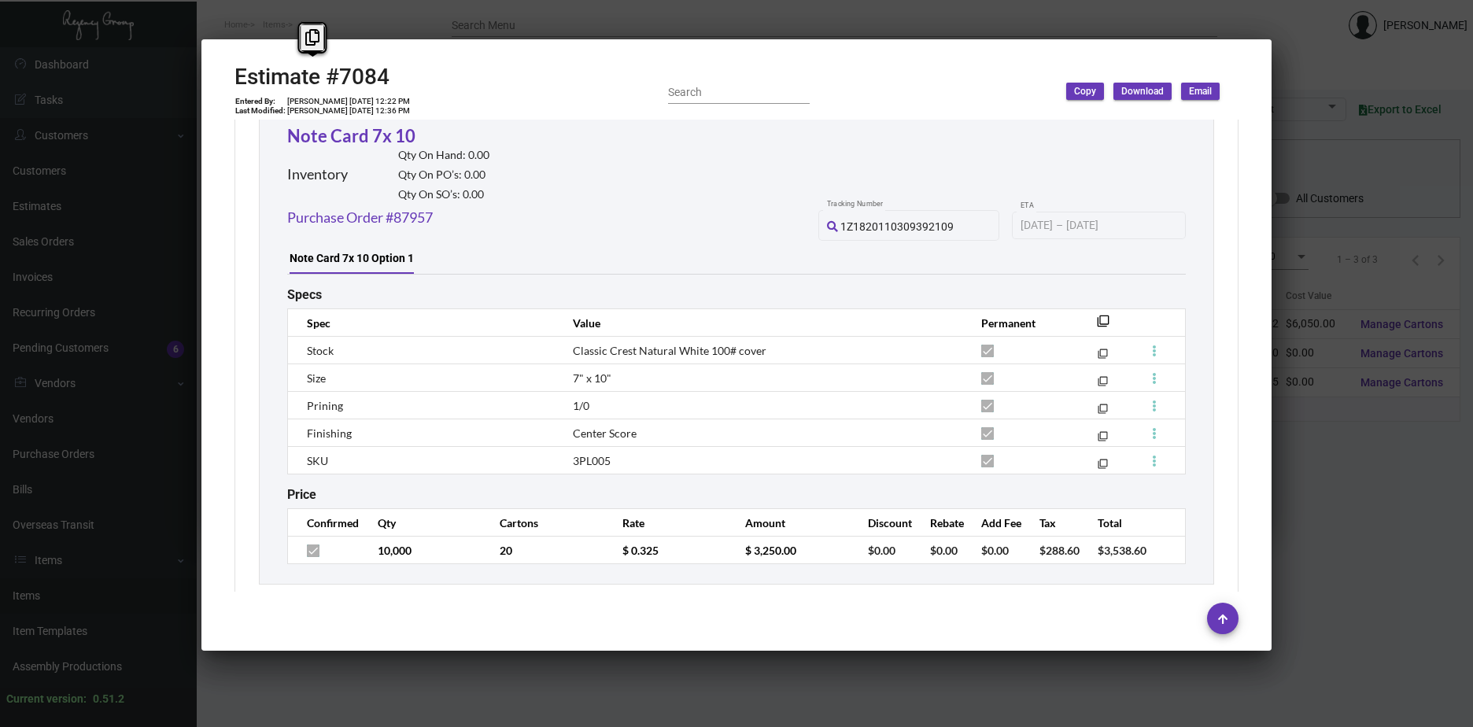
scroll to position [1965, 0]
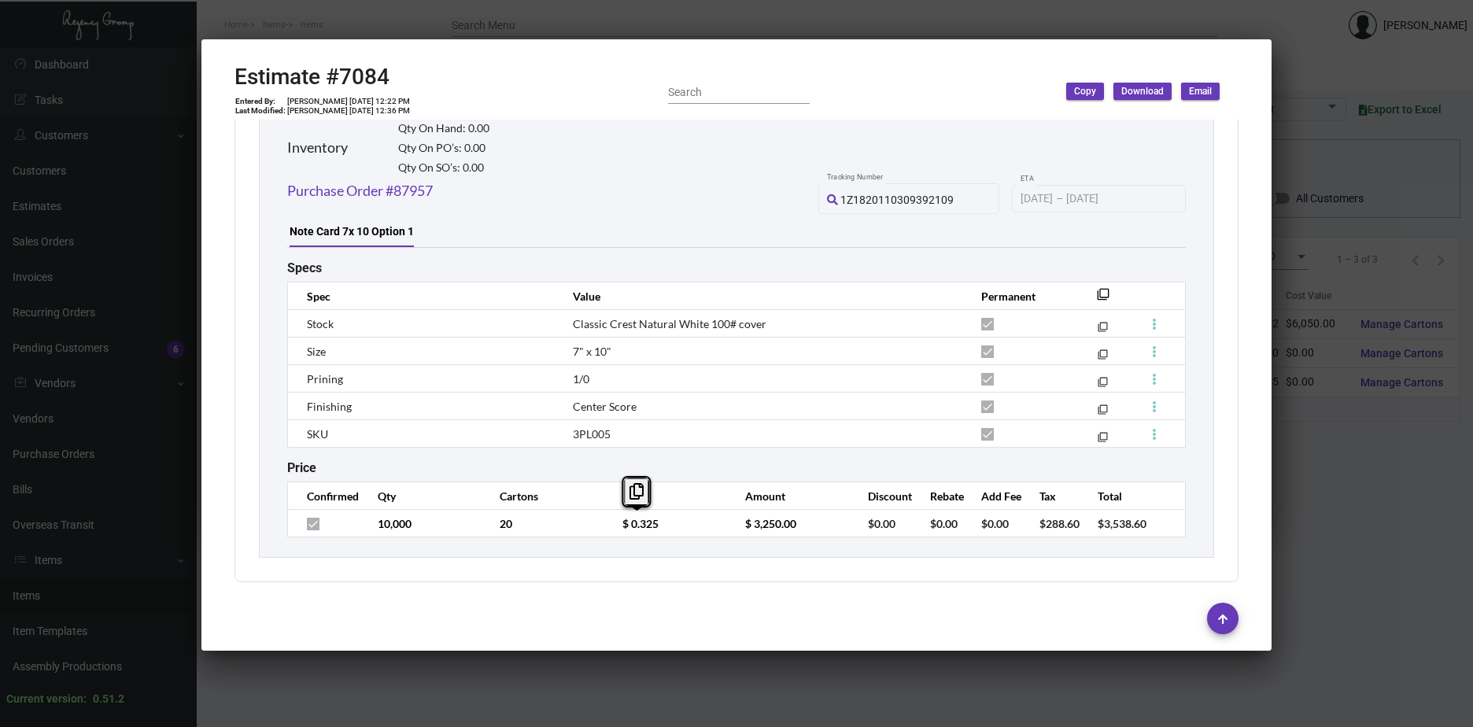
click at [607, 519] on td "$ 0.325" at bounding box center [668, 524] width 123 height 28
copy span "Classic Crest Natural White 100# cover"
drag, startPoint x: 774, startPoint y: 323, endPoint x: 569, endPoint y: 328, distance: 204.7
click at [569, 328] on td "Classic Crest Natural White 100# cover" at bounding box center [761, 324] width 408 height 28
